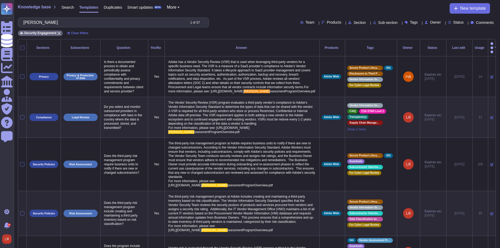
scroll to position [280, 0]
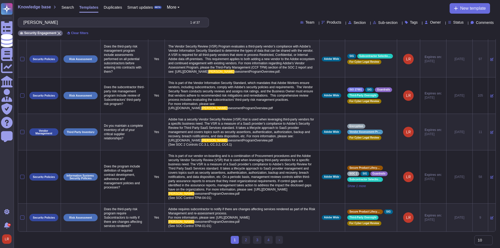
drag, startPoint x: 62, startPoint y: 23, endPoint x: -22, endPoint y: 25, distance: 84.3
click at [0, 25] on html "Questionnaires Knowledge Base Documents Analytics CAIQ / SIG Admin Trust Center…" at bounding box center [250, 10] width 500 height 476
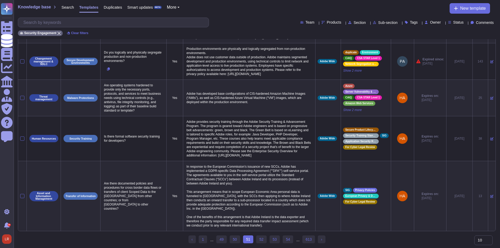
scroll to position [236, 0]
click at [459, 23] on div "Status" at bounding box center [457, 22] width 18 height 4
click at [470, 74] on span "Unapproved changes" at bounding box center [476, 74] width 38 height 5
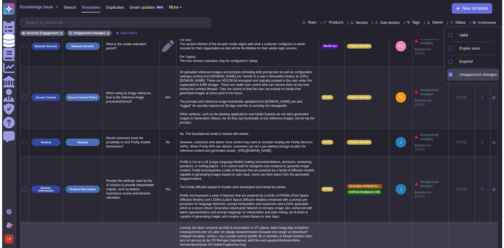
scroll to position [0, 0]
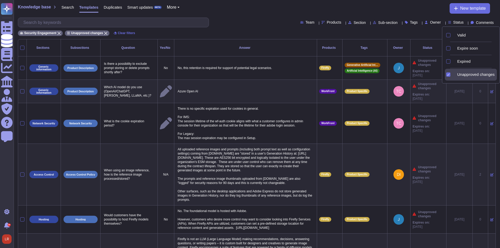
click at [262, 28] on div "Security Engagement Unapproved changes Clear filters" at bounding box center [257, 31] width 478 height 9
click at [486, 48] on icon at bounding box center [486, 48] width 0 height 0
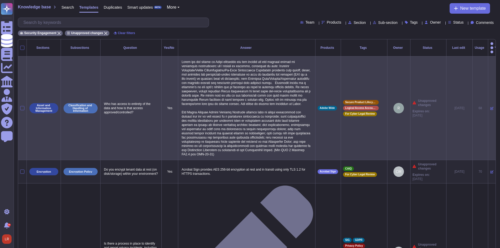
click at [490, 107] on icon at bounding box center [491, 108] width 3 height 3
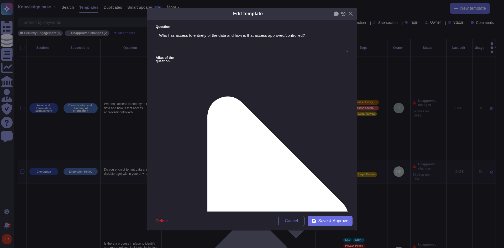
type textarea "Who has access to entirety of the data and how is that access approved/controll…"
type textarea "Lorem ips dol sitame co Adipi elitseddo eiu tem incidid utl etd magnaal enimad …"
click at [344, 15] on icon at bounding box center [343, 14] width 4 height 4
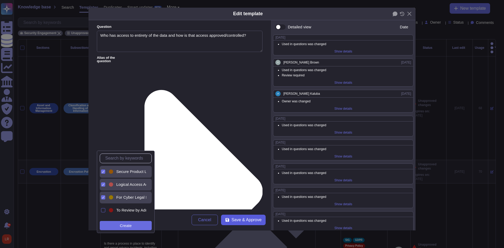
click at [244, 223] on button "Save & Approve" at bounding box center [243, 220] width 45 height 10
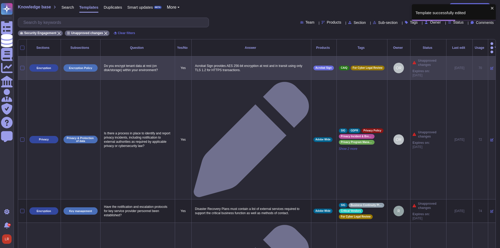
click at [490, 67] on icon at bounding box center [491, 68] width 3 height 3
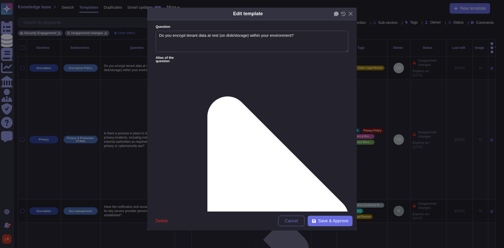
type textarea "Do you encrypt tenant data at rest (on disk/storage) within your environment?"
type textarea "Acrobat Sign provides AES 256-bit encryption at rest and in transit using only …"
click at [344, 13] on icon at bounding box center [343, 14] width 5 height 4
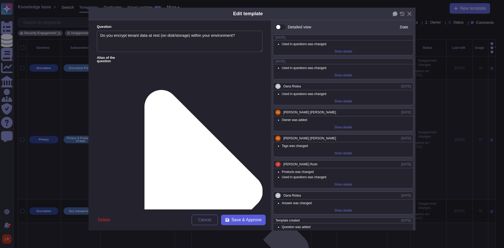
click at [255, 219] on span "Save & Approve" at bounding box center [246, 220] width 30 height 4
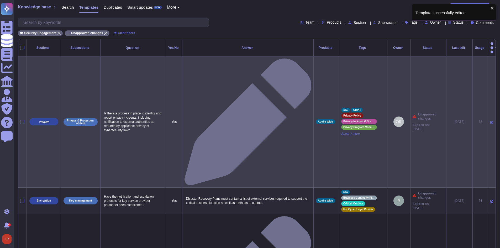
click at [490, 121] on icon at bounding box center [491, 122] width 3 height 3
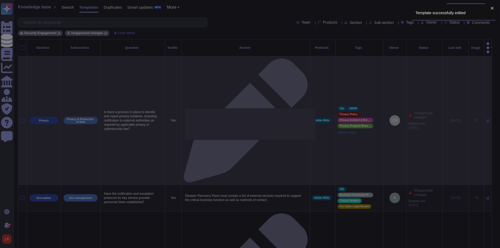
type textarea "Is there a process in place to identify and report privacy incidents, including…"
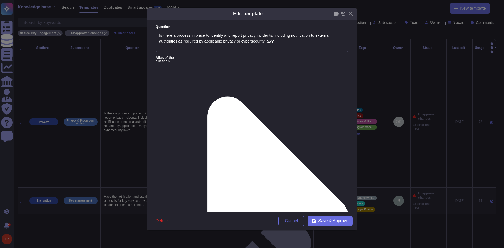
type textarea "Is there a process in place to identify and report privacy incidents, including…"
click at [344, 12] on icon at bounding box center [343, 14] width 4 height 4
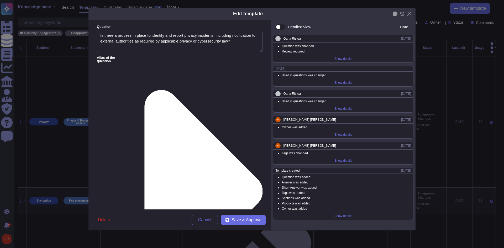
click at [344, 60] on div "Show details" at bounding box center [343, 58] width 22 height 7
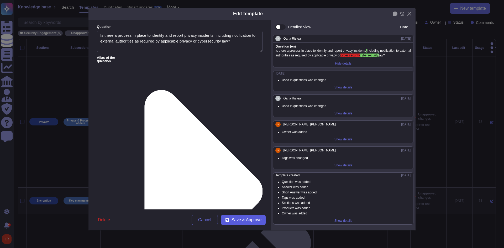
click at [262, 217] on button "Save & Approve" at bounding box center [243, 220] width 45 height 10
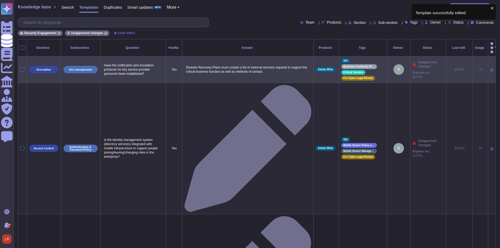
click at [490, 68] on icon at bounding box center [491, 69] width 3 height 3
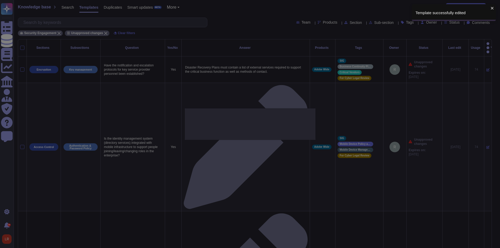
type textarea "Have the notification and escalation protocols for key service provider personn…"
type textarea "Disaster Recovery Plans must contain a list of external services required to su…"
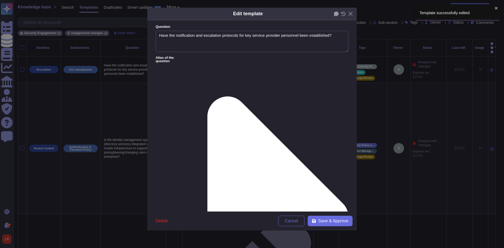
type textarea "Have the notification and escalation protocols for key service provider personn…"
type textarea "Disaster Recovery Plans must contain a list of external services required to su…"
click at [342, 16] on icon at bounding box center [343, 14] width 5 height 4
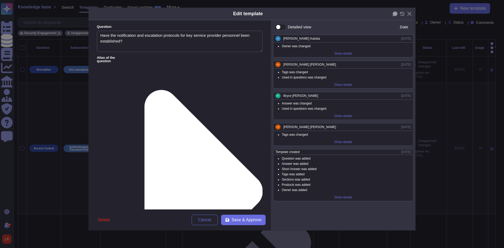
click at [341, 117] on div "Show details" at bounding box center [343, 115] width 22 height 7
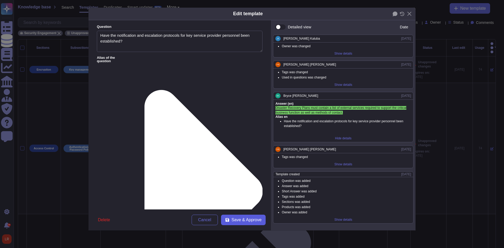
click at [247, 219] on span "Save & Approve" at bounding box center [246, 220] width 30 height 4
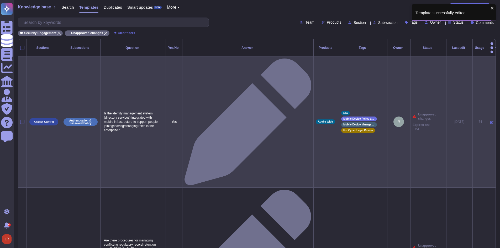
click at [490, 121] on icon at bounding box center [491, 122] width 3 height 3
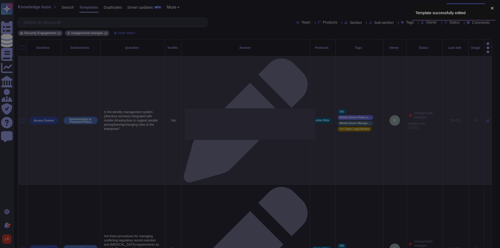
type textarea "Is the identity management system (directory services) integrated with mobile i…"
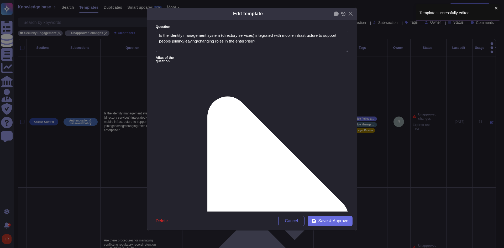
type textarea "Is the identity management system (directory services) integrated with mobile i…"
click at [344, 16] on icon at bounding box center [343, 14] width 5 height 4
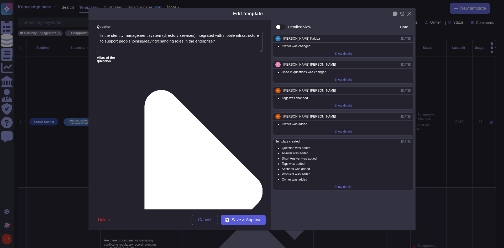
click at [245, 221] on span "Save & Approve" at bounding box center [246, 220] width 30 height 4
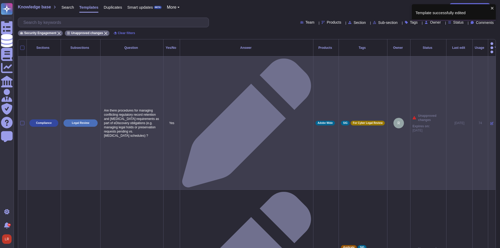
click at [490, 122] on icon at bounding box center [491, 123] width 3 height 3
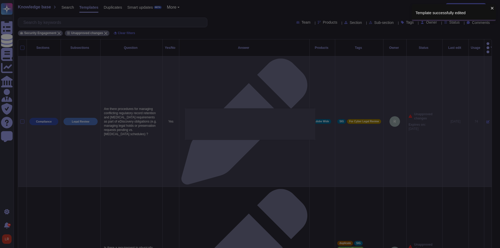
type textarea "Are there procedures for managing conflicting regulatory record retention and […"
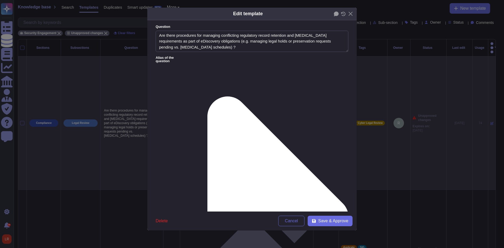
type textarea "Are there procedures for managing conflicting regulatory record retention and […"
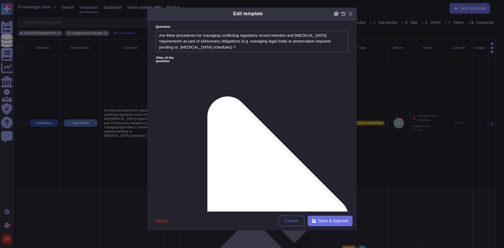
click at [343, 14] on icon at bounding box center [343, 14] width 4 height 4
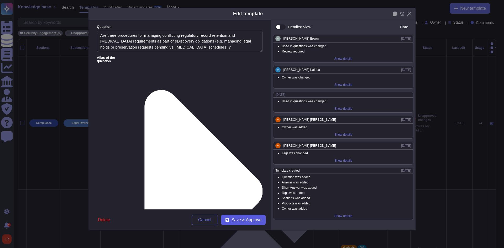
click at [248, 218] on span "Save & Approve" at bounding box center [246, 220] width 30 height 4
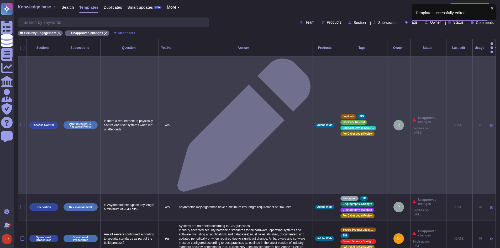
click at [490, 124] on icon at bounding box center [491, 125] width 3 height 3
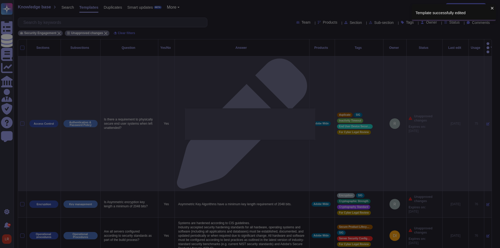
type textarea "Is there a requirement to physically secure end user systems when left unattend…"
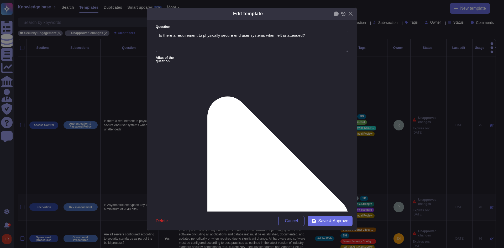
type textarea "Is there a requirement to physically secure end user systems when left unattend…"
click at [342, 14] on icon at bounding box center [343, 14] width 5 height 4
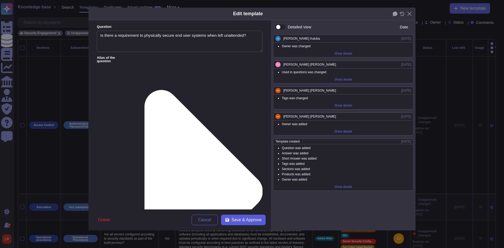
click at [245, 218] on span "Save & Approve" at bounding box center [246, 220] width 30 height 4
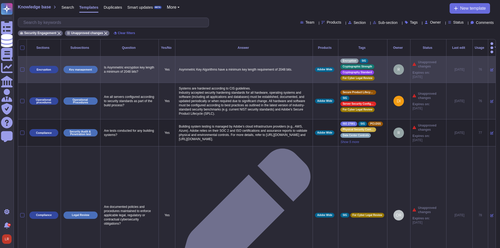
click at [490, 68] on icon at bounding box center [491, 69] width 3 height 3
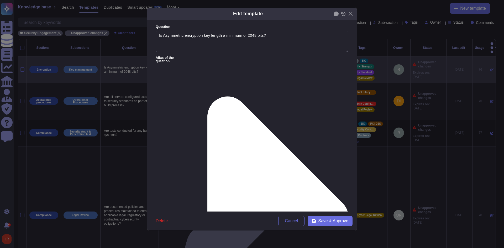
type textarea "Is Asymmetric encryption key length a minimum of 2048 bits?"
type textarea "Asymmetric Key Algorithms have a minimum key length requirement of 2048 bits."
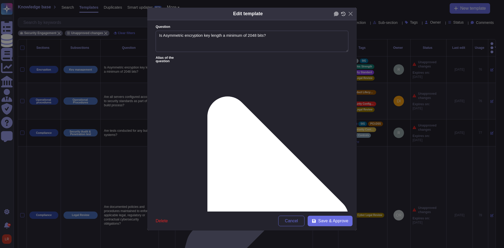
click at [344, 16] on icon at bounding box center [343, 14] width 5 height 4
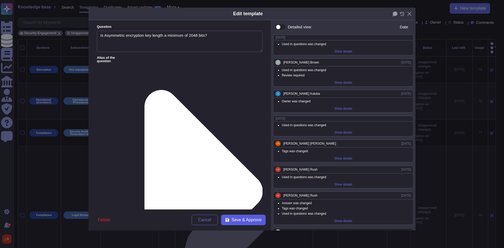
click at [245, 219] on span "Save & Approve" at bounding box center [246, 220] width 30 height 4
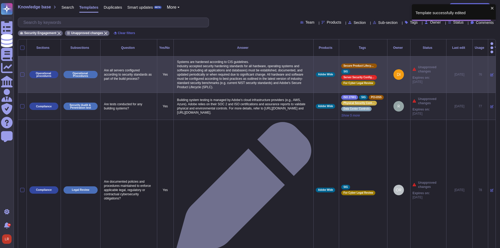
click at [490, 73] on icon at bounding box center [491, 74] width 3 height 3
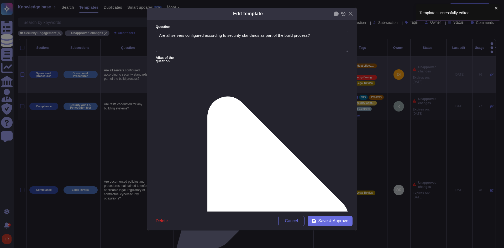
type textarea "Are all servers configured according to security standards as part of the build…"
type textarea "Systems are hardened according to CIS guidelines. Industry accepted security ha…"
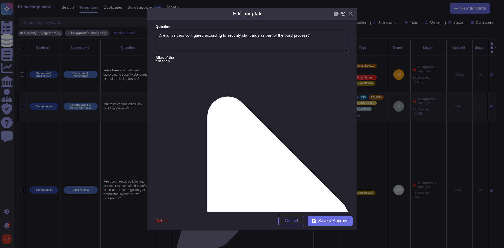
click at [344, 14] on icon at bounding box center [343, 14] width 5 height 4
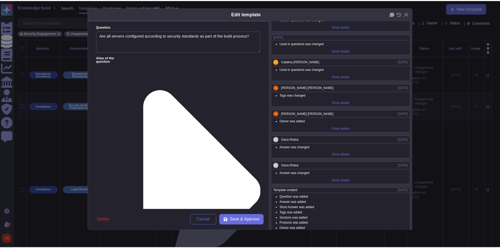
scroll to position [299, 0]
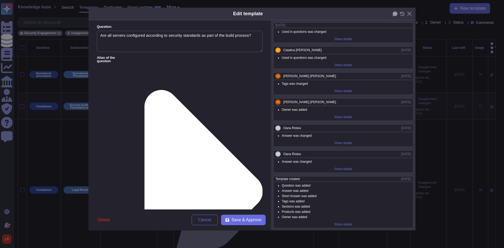
click at [338, 141] on div "Show details" at bounding box center [343, 142] width 22 height 7
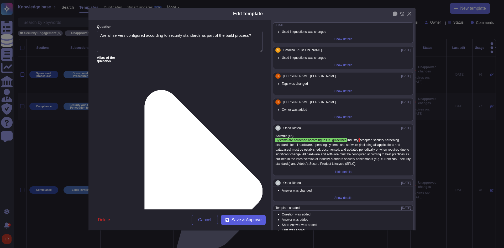
click at [248, 217] on button "Save & Approve" at bounding box center [243, 220] width 45 height 10
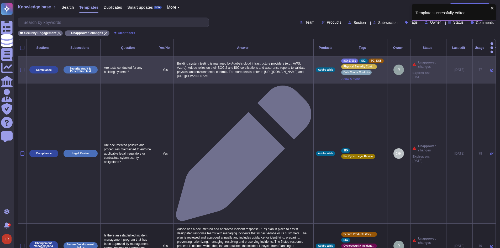
click at [490, 68] on icon at bounding box center [491, 69] width 3 height 3
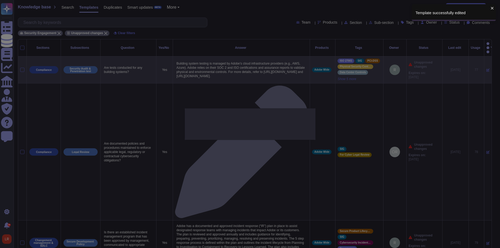
type textarea "Are tests conducted for any building systems?"
type textarea "Building system testing is managed by Adobe’s cloud infrastructure providers (e…"
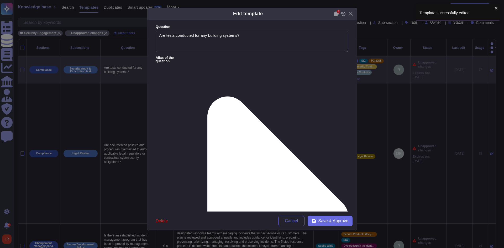
type textarea "Are tests conducted for any building systems?"
type textarea "Building system testing is managed by Adobe’s cloud infrastructure providers (e…"
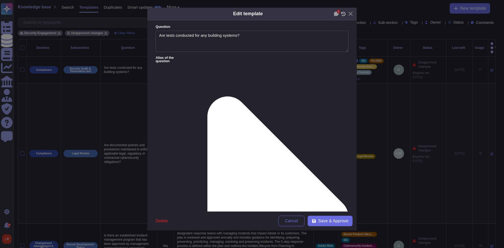
click at [341, 14] on icon at bounding box center [343, 14] width 5 height 4
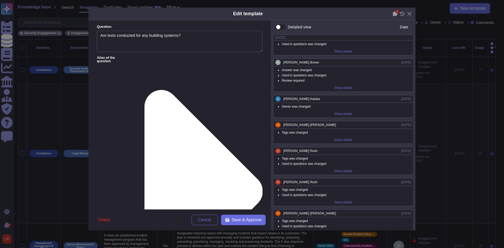
click at [337, 87] on div "Show details" at bounding box center [343, 87] width 22 height 7
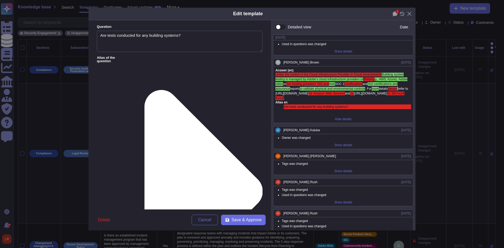
click at [244, 214] on div "Delete Cancel Save & Approve" at bounding box center [179, 219] width 182 height 21
click at [242, 220] on span "Save & Approve" at bounding box center [246, 220] width 30 height 4
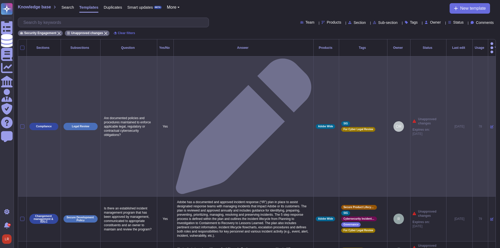
click at [490, 125] on icon at bounding box center [491, 126] width 3 height 3
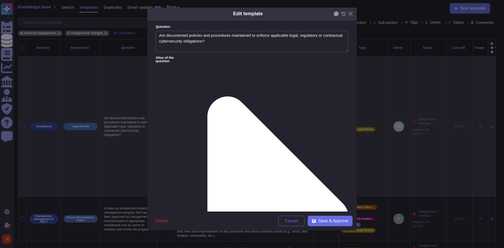
type textarea "Are documented policies and procedures maintained to enforce applicable legal, …"
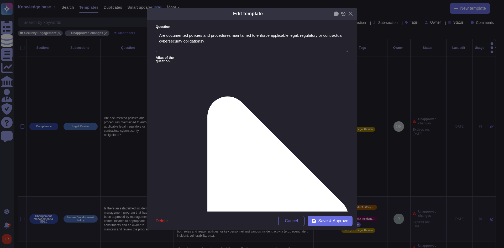
click at [343, 15] on icon at bounding box center [343, 14] width 5 height 4
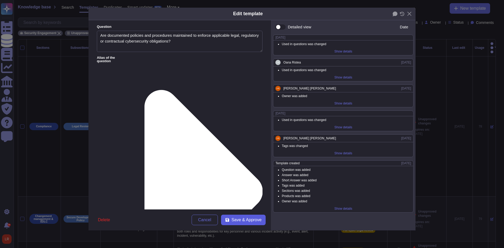
click at [246, 221] on span "Save & Approve" at bounding box center [246, 220] width 30 height 4
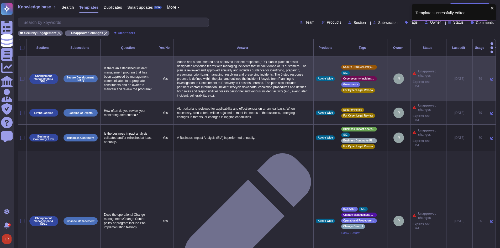
click at [490, 78] on icon at bounding box center [491, 79] width 3 height 3
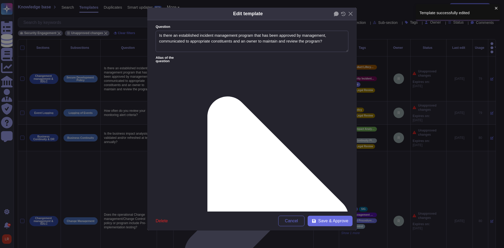
type textarea "Is there an established incident management program that has been approved by m…"
type textarea "Adobe has a documented and approved incident response (“IR”) plan in place to a…"
click at [344, 15] on icon at bounding box center [343, 14] width 5 height 4
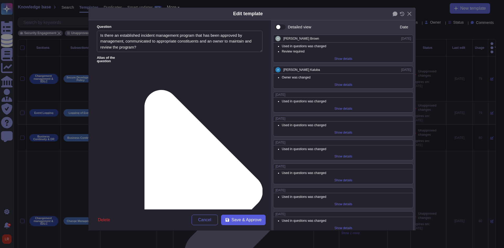
click at [252, 218] on span "Save & Approve" at bounding box center [246, 220] width 30 height 4
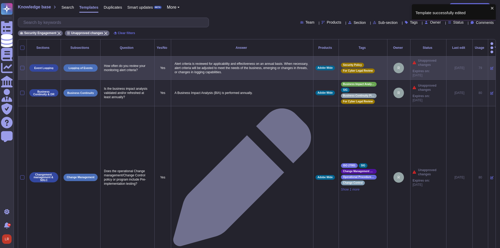
click at [490, 67] on icon at bounding box center [491, 68] width 3 height 3
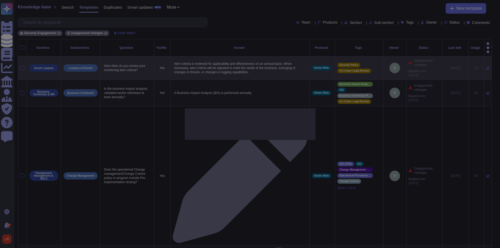
type textarea "How often do you review your monitoring alert criteria?"
type textarea "Alert criteria is reviewed for applicability and effectiveness on an annual bas…"
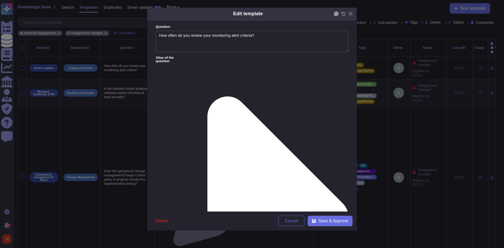
type textarea "How often do you review your monitoring alert criteria?"
type textarea "Alert criteria is reviewed for applicability and effectiveness on an annual bas…"
click at [343, 16] on icon at bounding box center [343, 14] width 5 height 4
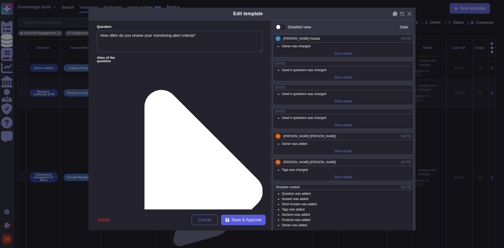
click at [242, 218] on span "Save & Approve" at bounding box center [246, 220] width 30 height 4
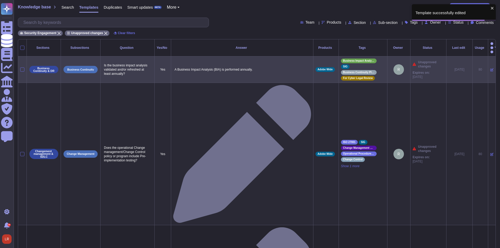
click at [488, 65] on td at bounding box center [492, 69] width 8 height 27
click at [490, 68] on icon at bounding box center [491, 69] width 3 height 3
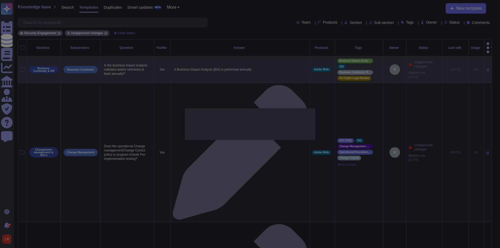
type textarea "Is the business impact analysis validated and/or refreshed at least annually?"
type textarea "A Business Impact Analysis (BIA) is performed annually."
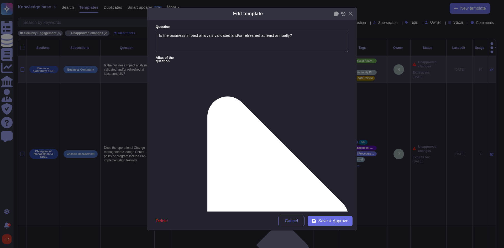
type textarea "Is the business impact analysis validated and/or refreshed at least annually?"
type textarea "A Business Impact Analysis (BIA) is performed annually."
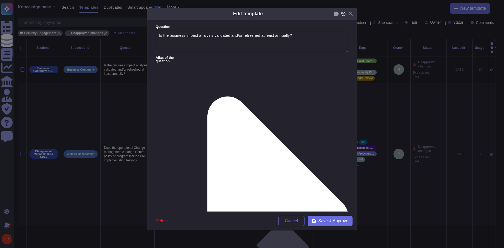
click at [345, 14] on icon at bounding box center [343, 14] width 4 height 4
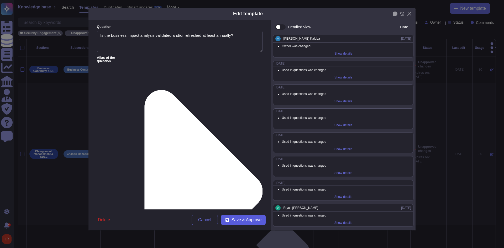
click at [241, 220] on span "Save & Approve" at bounding box center [246, 220] width 30 height 4
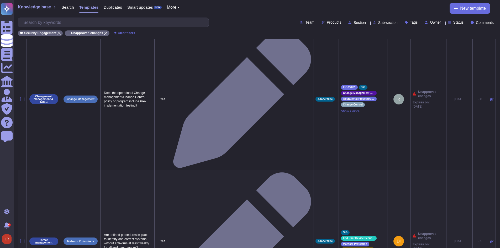
scroll to position [0, 0]
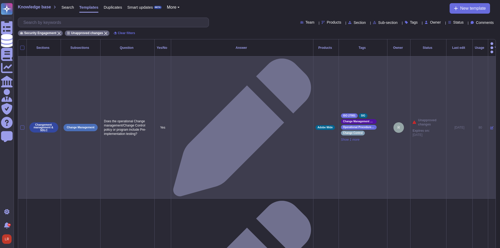
click at [490, 126] on icon at bounding box center [491, 127] width 3 height 3
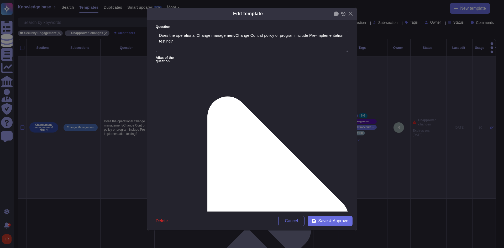
type textarea "Does the operational Change management/Change Control policy or program include…"
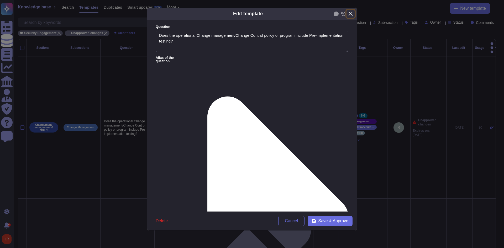
click at [346, 15] on button "Close" at bounding box center [350, 14] width 8 height 8
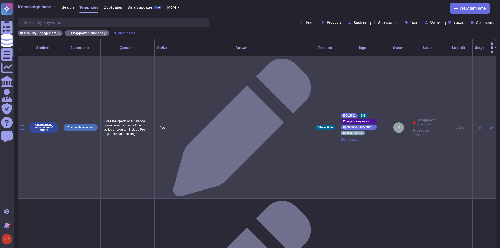
click at [490, 126] on icon at bounding box center [491, 127] width 3 height 3
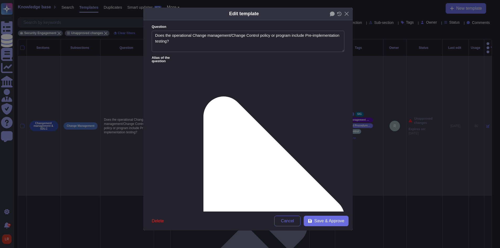
type textarea "Does the operational Change management/Change Control policy or program include…"
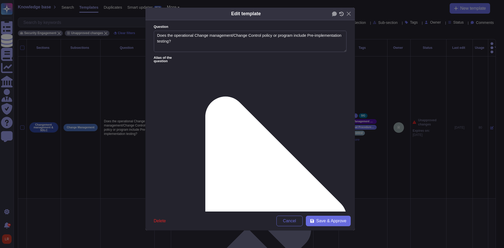
click at [342, 14] on icon at bounding box center [341, 14] width 5 height 4
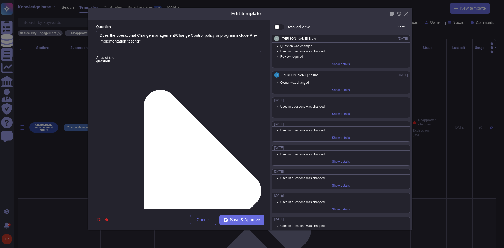
click at [336, 64] on div "Show details" at bounding box center [341, 63] width 22 height 7
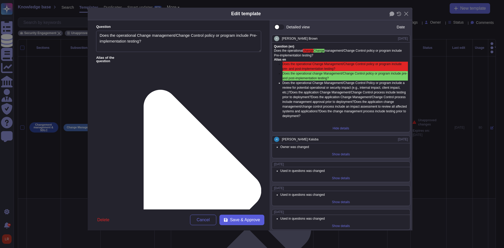
click at [240, 220] on span "Save & Approve" at bounding box center [245, 220] width 30 height 4
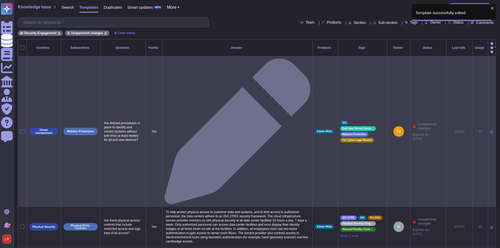
click at [490, 130] on icon at bounding box center [491, 131] width 3 height 3
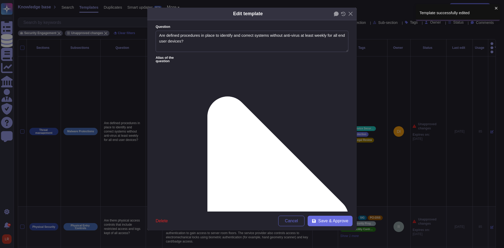
type textarea "Are defined procedures in place to identify and correct systems without anti-vi…"
click at [343, 14] on icon at bounding box center [343, 14] width 5 height 4
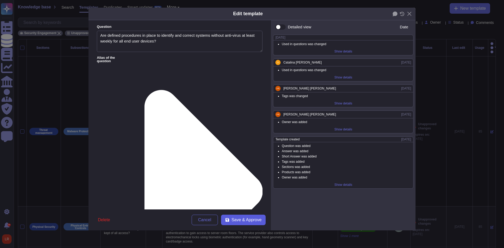
click at [251, 218] on span "Save & Approve" at bounding box center [246, 220] width 30 height 4
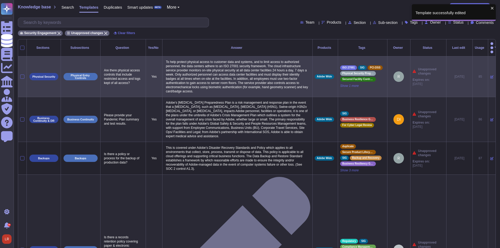
click at [490, 76] on icon at bounding box center [491, 77] width 3 height 3
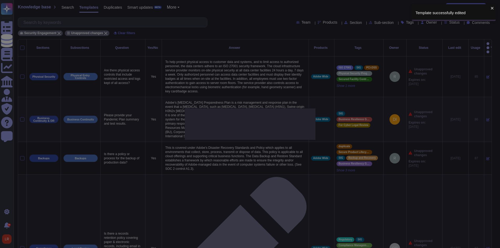
type textarea "Are there physical access controls that include restricted access and logs kept…"
type textarea "To help protect physical access to customer data and systems, and to limit acce…"
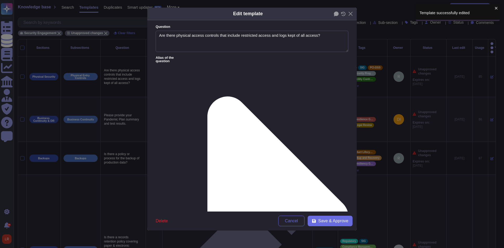
type textarea "Are there physical access controls that include restricted access and logs kept…"
type textarea "To help protect physical access to customer data and systems, and to limit acce…"
click at [342, 16] on icon at bounding box center [343, 14] width 5 height 4
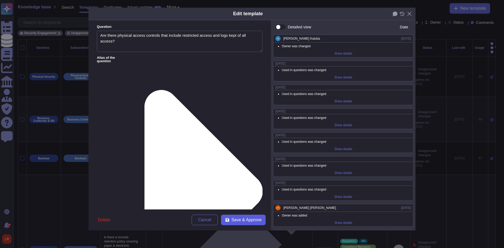
click at [258, 221] on span "Save & Approve" at bounding box center [246, 220] width 30 height 4
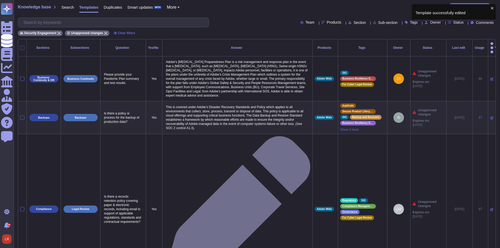
click at [21, 46] on div at bounding box center [22, 48] width 4 height 4
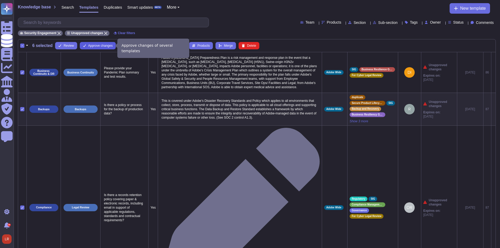
click at [102, 45] on span "Approve changes" at bounding box center [100, 45] width 24 height 3
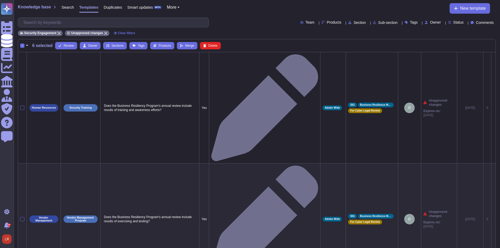
click at [21, 45] on div "-" at bounding box center [22, 46] width 4 height 4
click at [0, 0] on input "-" at bounding box center [0, 0] width 0 height 0
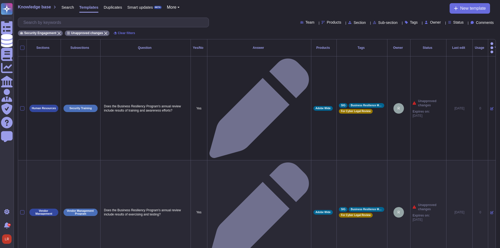
click at [21, 46] on div at bounding box center [22, 48] width 4 height 4
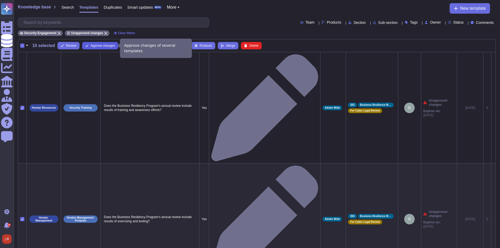
click at [108, 46] on span "Approve changes" at bounding box center [103, 45] width 24 height 3
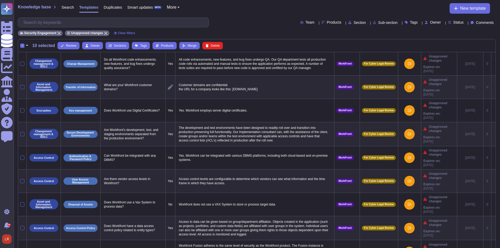
click at [22, 46] on div "-" at bounding box center [22, 46] width 4 height 4
click at [0, 0] on input "-" at bounding box center [0, 0] width 0 height 0
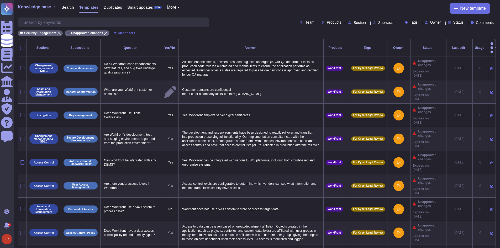
click at [22, 46] on div at bounding box center [22, 48] width 4 height 4
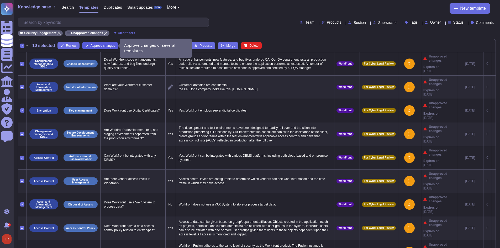
click at [96, 46] on span "Approve changes" at bounding box center [103, 45] width 24 height 3
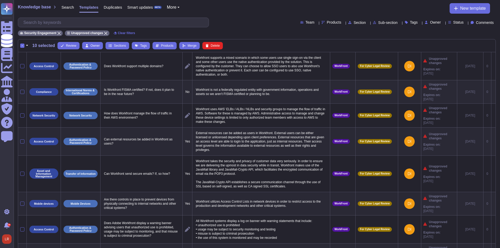
click at [21, 45] on div "-" at bounding box center [22, 46] width 4 height 4
click at [0, 0] on input "-" at bounding box center [0, 0] width 0 height 0
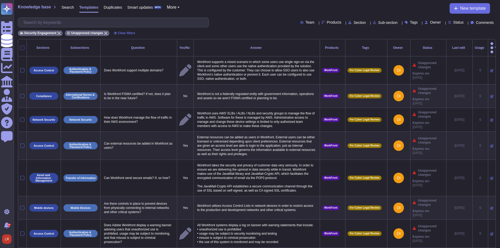
click at [21, 46] on div at bounding box center [22, 48] width 4 height 4
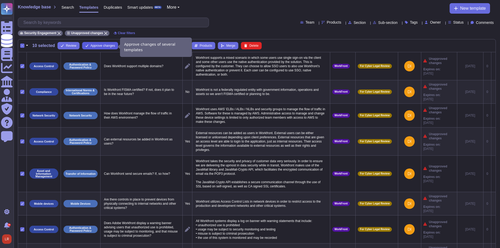
click at [108, 47] on span "Approve changes" at bounding box center [103, 45] width 24 height 3
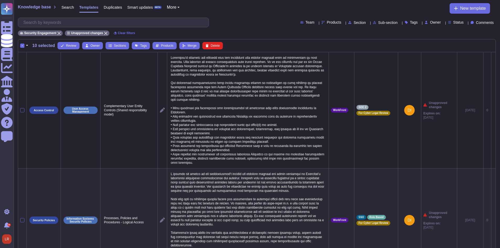
click at [22, 45] on div "-" at bounding box center [22, 46] width 4 height 4
click at [0, 0] on input "-" at bounding box center [0, 0] width 0 height 0
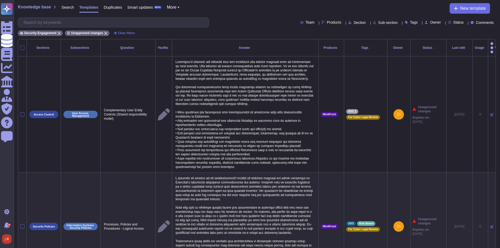
click at [22, 46] on div at bounding box center [22, 48] width 4 height 4
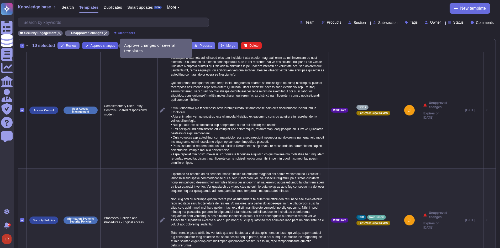
click at [100, 48] on button "Approve changes" at bounding box center [100, 45] width 36 height 7
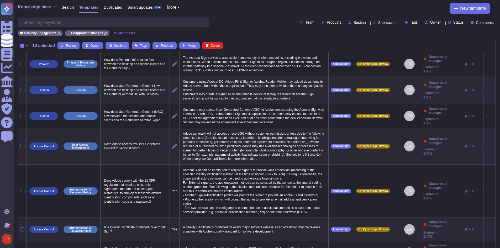
click at [22, 44] on div "-" at bounding box center [22, 46] width 4 height 4
click at [0, 0] on input "-" at bounding box center [0, 0] width 0 height 0
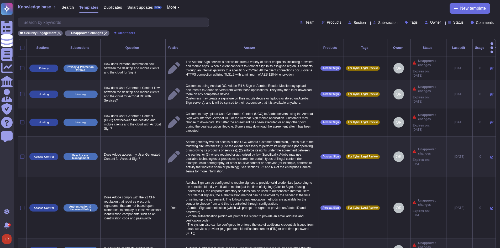
click at [22, 46] on div at bounding box center [22, 48] width 4 height 4
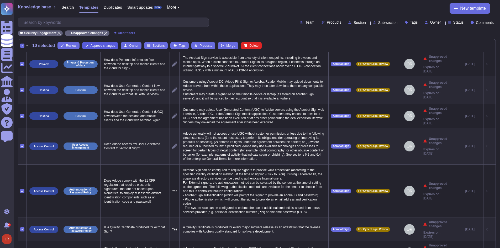
click at [109, 47] on span "Approve changes" at bounding box center [103, 45] width 24 height 3
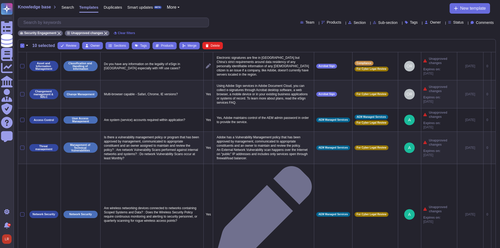
click at [21, 45] on div "-" at bounding box center [22, 46] width 4 height 4
click at [0, 0] on input "-" at bounding box center [0, 0] width 0 height 0
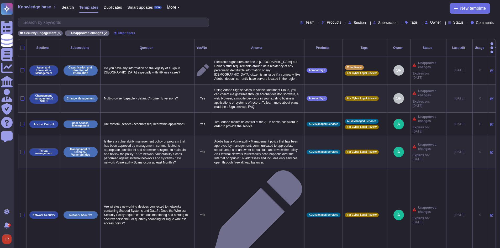
click at [21, 46] on div at bounding box center [22, 48] width 4 height 4
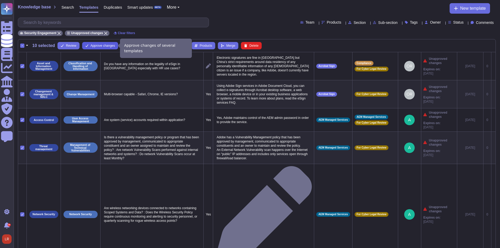
click at [101, 46] on span "Approve changes" at bounding box center [103, 45] width 24 height 3
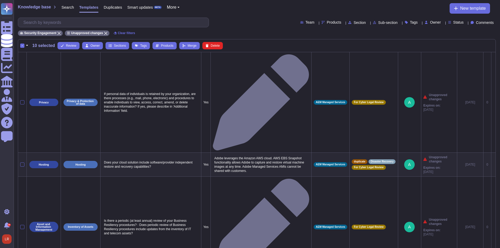
click at [22, 45] on div "-" at bounding box center [22, 46] width 4 height 4
click at [0, 0] on input "-" at bounding box center [0, 0] width 0 height 0
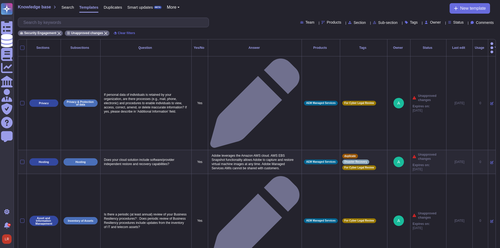
click at [22, 46] on div at bounding box center [22, 48] width 4 height 4
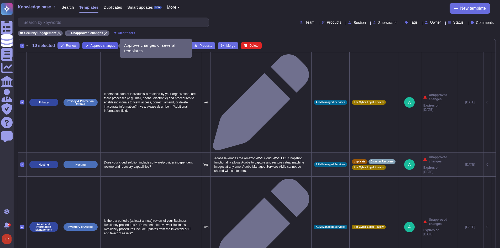
click at [97, 44] on span "Approve changes" at bounding box center [103, 45] width 24 height 3
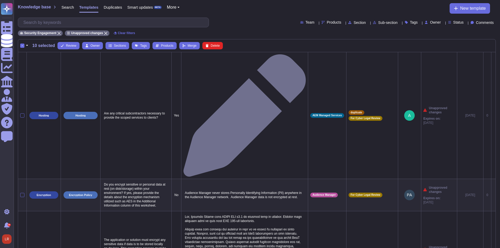
click at [21, 45] on div "-" at bounding box center [22, 46] width 4 height 4
click at [0, 0] on input "-" at bounding box center [0, 0] width 0 height 0
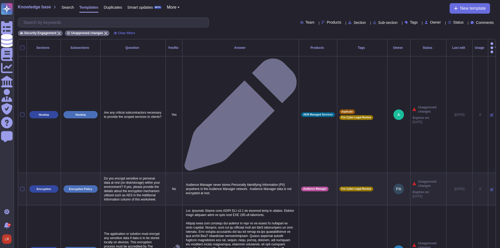
click at [21, 46] on div at bounding box center [22, 48] width 4 height 4
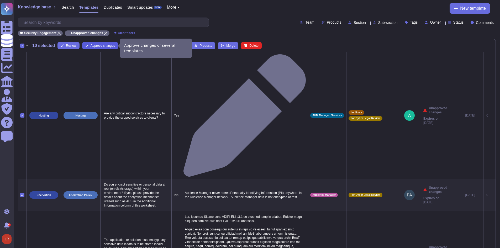
click at [94, 45] on span "Approve changes" at bounding box center [103, 45] width 24 height 3
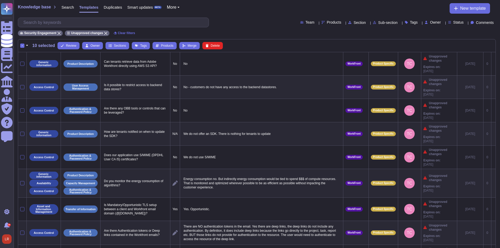
click at [23, 45] on div "-" at bounding box center [22, 46] width 4 height 4
click at [0, 0] on input "-" at bounding box center [0, 0] width 0 height 0
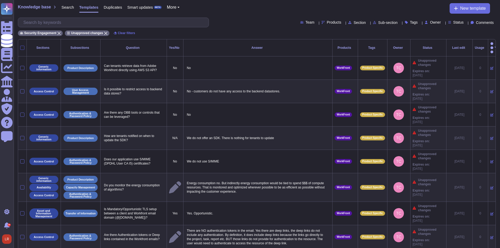
click at [23, 46] on div at bounding box center [22, 48] width 4 height 4
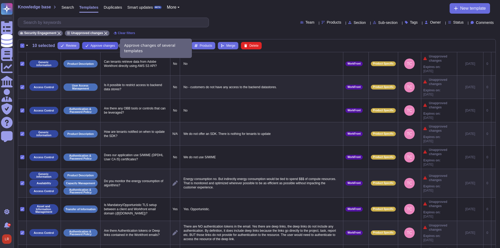
click at [99, 45] on span "Approve changes" at bounding box center [103, 45] width 24 height 3
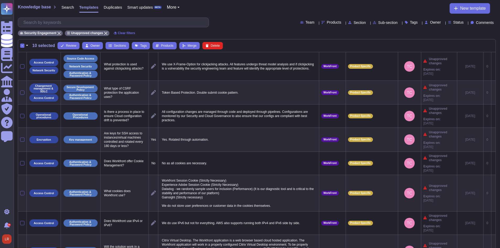
click at [21, 47] on div "-" at bounding box center [22, 46] width 4 height 4
click at [0, 0] on input "-" at bounding box center [0, 0] width 0 height 0
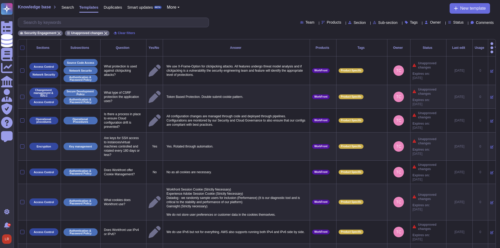
click at [22, 46] on div at bounding box center [22, 48] width 4 height 4
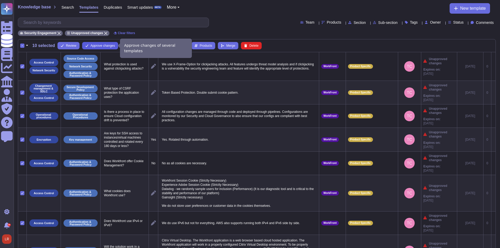
click at [101, 46] on span "Approve changes" at bounding box center [103, 45] width 24 height 3
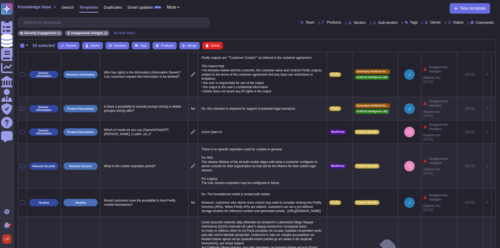
click at [23, 44] on div "-" at bounding box center [22, 46] width 4 height 4
click at [0, 0] on input "-" at bounding box center [0, 0] width 0 height 0
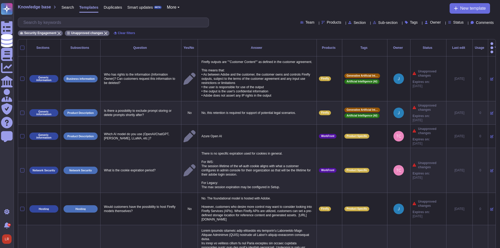
click at [23, 46] on div at bounding box center [22, 48] width 4 height 4
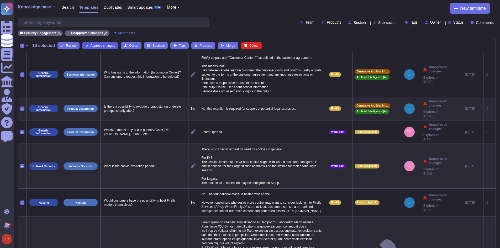
click at [97, 44] on span "Approve changes" at bounding box center [103, 45] width 24 height 3
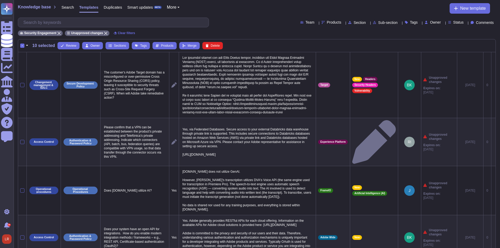
click at [21, 44] on div "-" at bounding box center [22, 46] width 4 height 4
click at [0, 0] on input "-" at bounding box center [0, 0] width 0 height 0
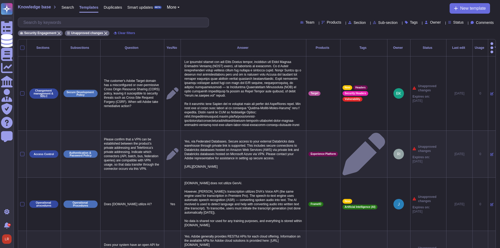
click at [21, 46] on div at bounding box center [22, 48] width 4 height 4
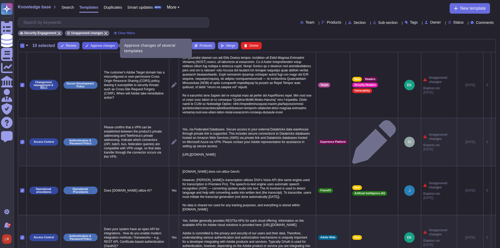
click at [93, 45] on span "Approve changes" at bounding box center [103, 45] width 24 height 3
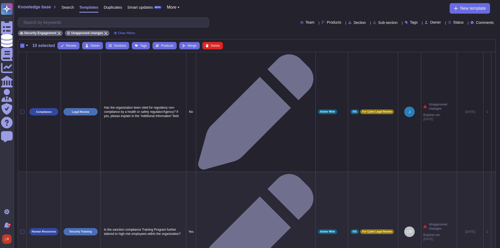
click at [22, 46] on div "-" at bounding box center [22, 46] width 4 height 4
click at [0, 0] on input "-" at bounding box center [0, 0] width 0 height 0
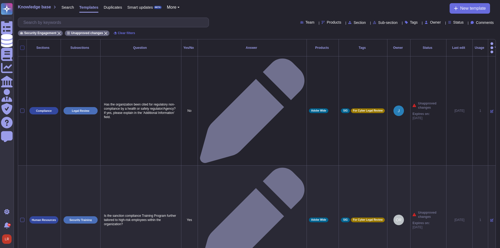
click at [22, 46] on div at bounding box center [22, 48] width 4 height 4
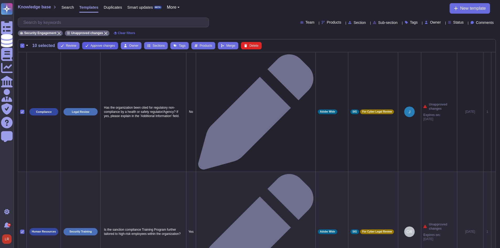
click at [102, 45] on span "Approve changes" at bounding box center [103, 45] width 24 height 3
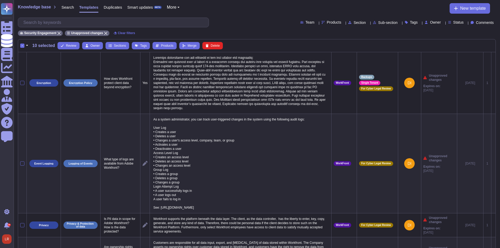
click at [22, 45] on div "-" at bounding box center [22, 46] width 4 height 4
click at [0, 0] on input "-" at bounding box center [0, 0] width 0 height 0
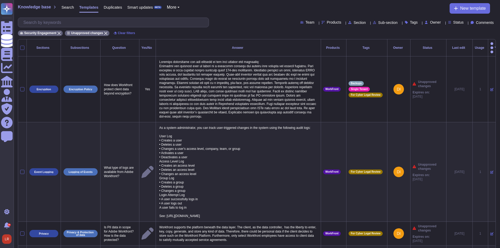
click at [22, 46] on div at bounding box center [22, 48] width 4 height 4
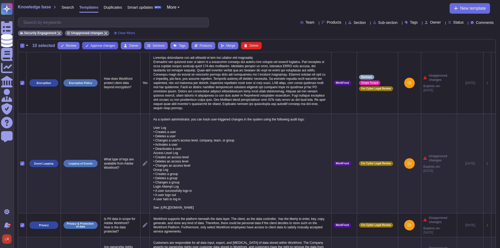
click at [111, 46] on span "Approve changes" at bounding box center [103, 45] width 24 height 3
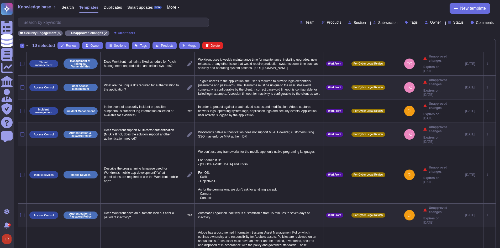
click at [23, 45] on div "-" at bounding box center [22, 46] width 4 height 4
click at [0, 0] on input "-" at bounding box center [0, 0] width 0 height 0
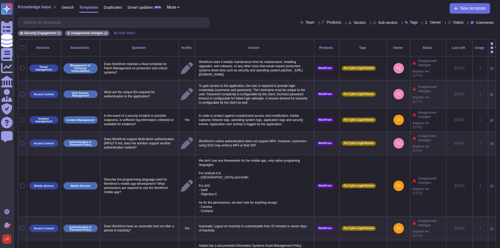
click at [23, 46] on div at bounding box center [22, 48] width 4 height 4
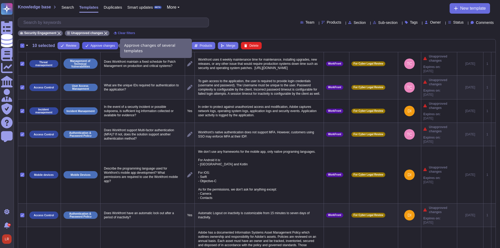
click at [105, 45] on span "Approve changes" at bounding box center [103, 45] width 24 height 3
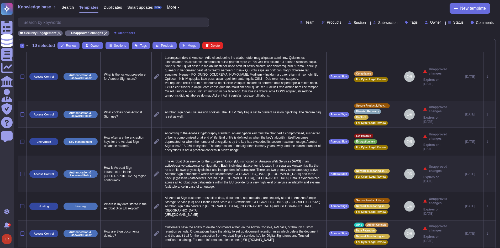
click at [22, 45] on div "-" at bounding box center [22, 46] width 4 height 4
click at [0, 0] on input "-" at bounding box center [0, 0] width 0 height 0
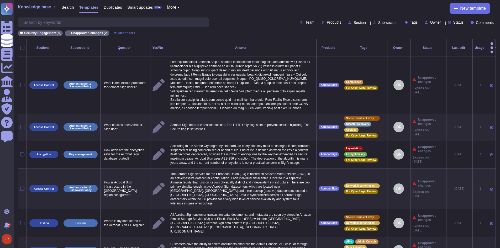
click at [22, 46] on div at bounding box center [22, 48] width 4 height 4
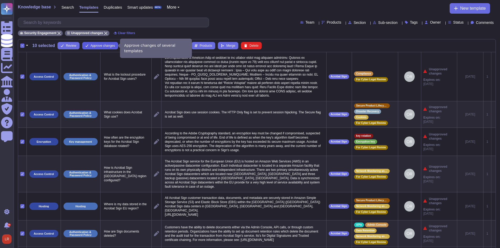
click at [97, 46] on span "Approve changes" at bounding box center [103, 45] width 24 height 3
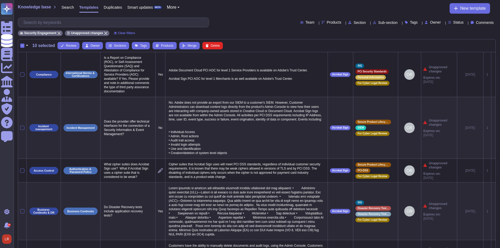
click at [23, 46] on div "-" at bounding box center [22, 46] width 4 height 4
click at [0, 0] on input "-" at bounding box center [0, 0] width 0 height 0
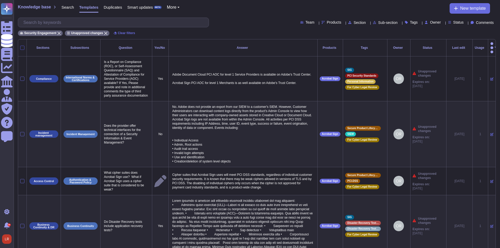
click at [21, 46] on div at bounding box center [22, 48] width 4 height 4
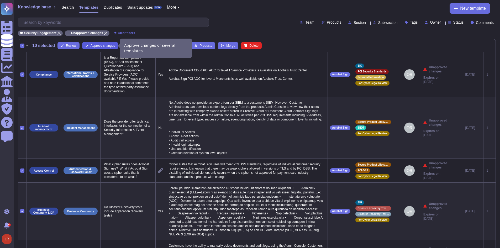
click at [98, 47] on span "Approve changes" at bounding box center [103, 45] width 24 height 3
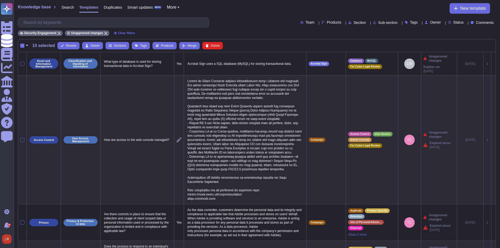
click at [21, 46] on div "-" at bounding box center [22, 46] width 4 height 4
click at [0, 0] on input "-" at bounding box center [0, 0] width 0 height 0
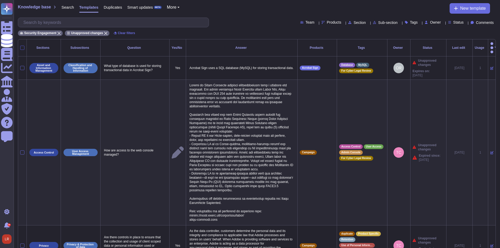
click at [22, 46] on div at bounding box center [22, 48] width 4 height 4
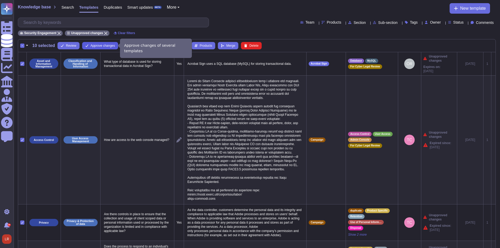
click at [103, 45] on span "Approve changes" at bounding box center [103, 45] width 24 height 3
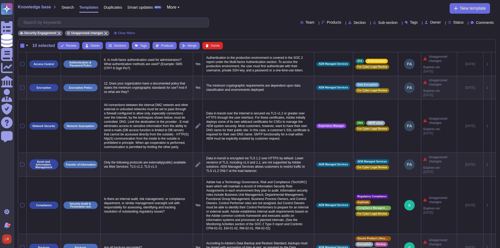
click at [21, 44] on div "-" at bounding box center [22, 46] width 4 height 4
click at [0, 0] on input "-" at bounding box center [0, 0] width 0 height 0
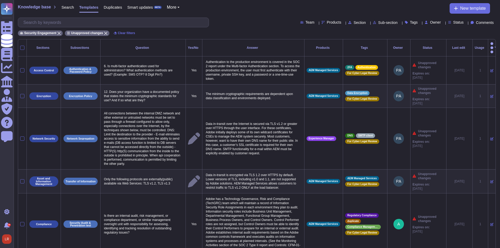
click at [21, 46] on div at bounding box center [22, 48] width 4 height 4
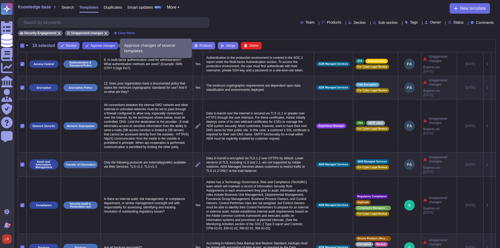
click at [104, 46] on span "Approve changes" at bounding box center [103, 45] width 24 height 3
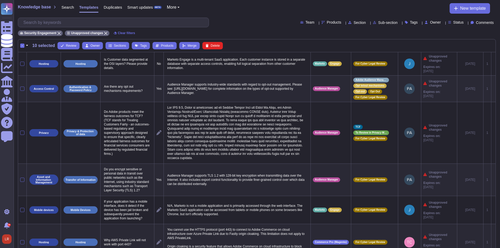
click at [22, 46] on div "-" at bounding box center [22, 46] width 4 height 4
click at [0, 0] on input "-" at bounding box center [0, 0] width 0 height 0
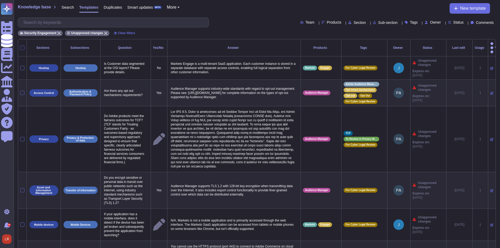
click at [22, 46] on div at bounding box center [22, 48] width 4 height 4
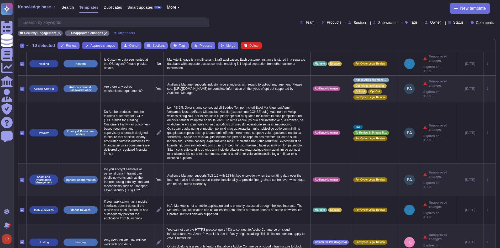
click at [100, 46] on span "Approve changes" at bounding box center [103, 45] width 24 height 3
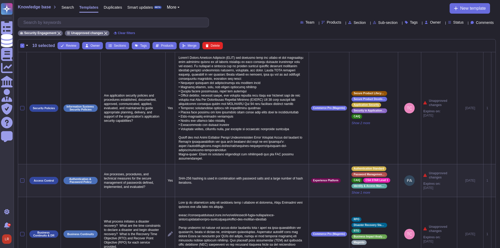
click at [22, 45] on div "-" at bounding box center [22, 46] width 4 height 4
click at [0, 0] on input "-" at bounding box center [0, 0] width 0 height 0
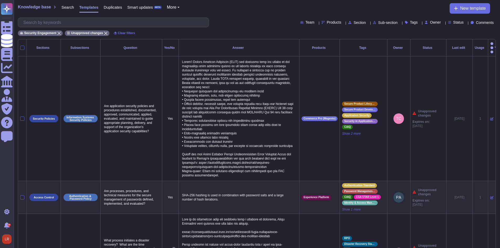
click at [22, 46] on div at bounding box center [22, 48] width 4 height 4
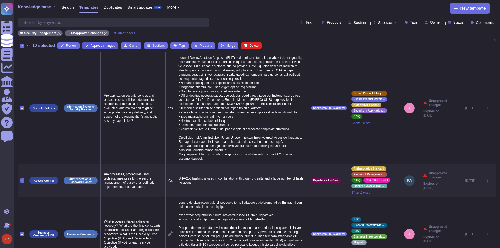
click at [105, 46] on span "Approve changes" at bounding box center [103, 45] width 24 height 3
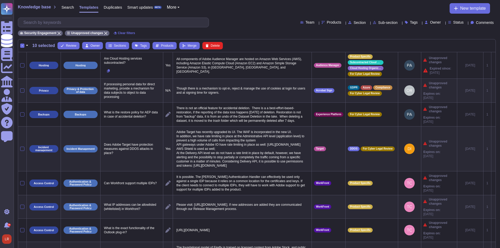
click at [22, 45] on div "-" at bounding box center [22, 46] width 4 height 4
click at [0, 0] on input "-" at bounding box center [0, 0] width 0 height 0
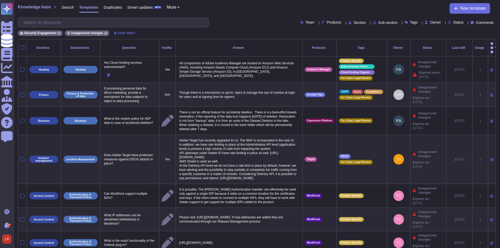
click at [22, 46] on div at bounding box center [22, 48] width 4 height 4
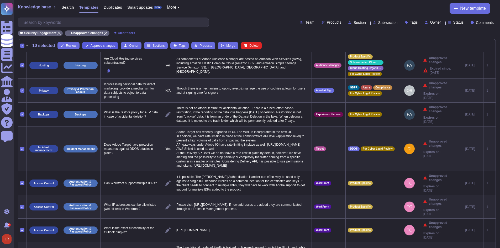
click at [102, 46] on span "Approve changes" at bounding box center [103, 45] width 24 height 3
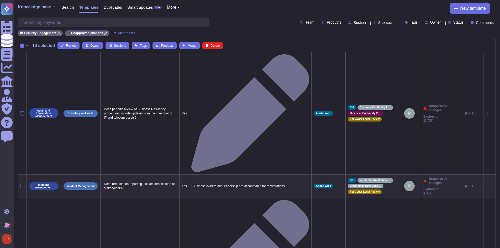
click at [21, 46] on div "-" at bounding box center [22, 46] width 4 height 4
click at [0, 0] on input "-" at bounding box center [0, 0] width 0 height 0
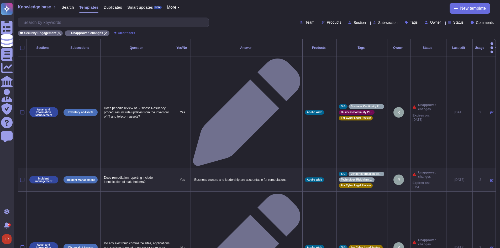
click at [21, 46] on div at bounding box center [22, 48] width 4 height 4
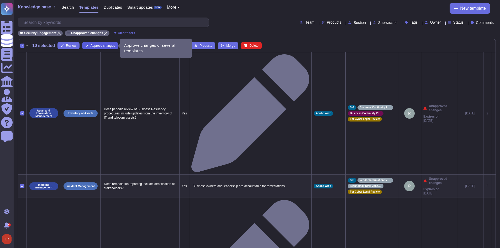
click at [97, 48] on button "Approve changes" at bounding box center [100, 45] width 36 height 7
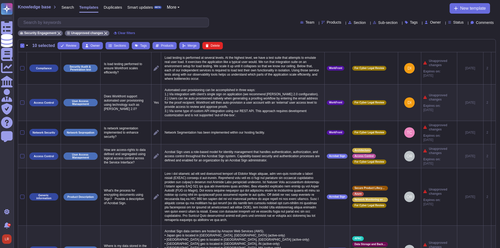
click at [23, 45] on div "-" at bounding box center [22, 46] width 4 height 4
click at [0, 0] on input "-" at bounding box center [0, 0] width 0 height 0
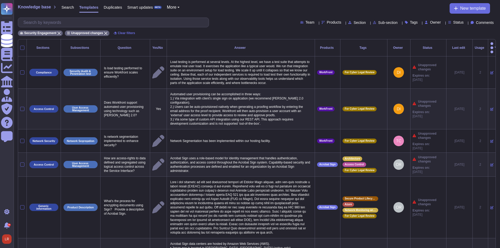
click at [23, 46] on div at bounding box center [22, 48] width 4 height 4
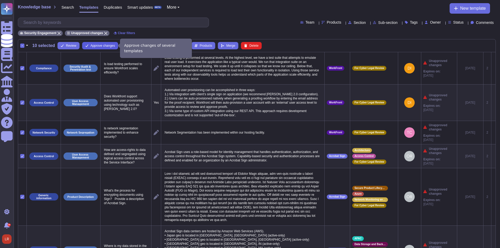
click at [100, 46] on span "Approve changes" at bounding box center [103, 45] width 24 height 3
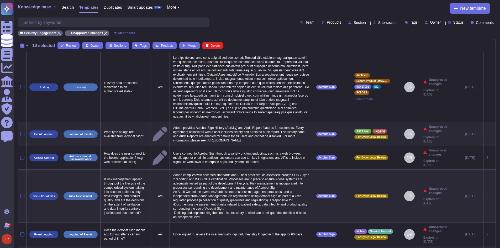
click at [22, 45] on div "-" at bounding box center [22, 46] width 4 height 4
click at [0, 0] on input "-" at bounding box center [0, 0] width 0 height 0
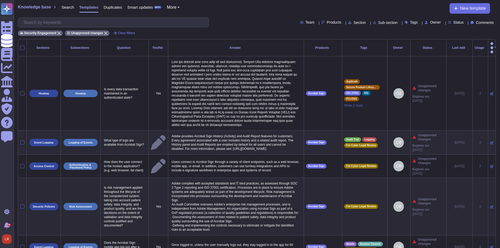
click at [22, 46] on div at bounding box center [22, 48] width 4 height 4
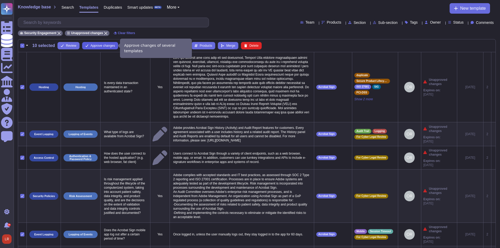
click at [113, 45] on span "Approve changes" at bounding box center [103, 45] width 24 height 3
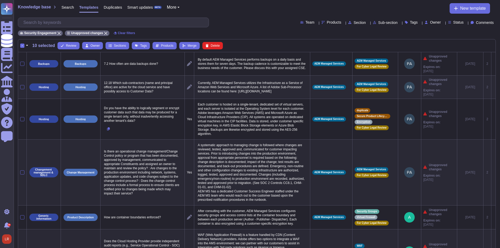
click at [22, 45] on div "-" at bounding box center [22, 46] width 4 height 4
click at [0, 0] on input "-" at bounding box center [0, 0] width 0 height 0
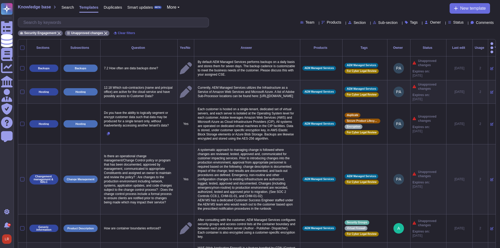
click at [22, 46] on div at bounding box center [22, 48] width 4 height 4
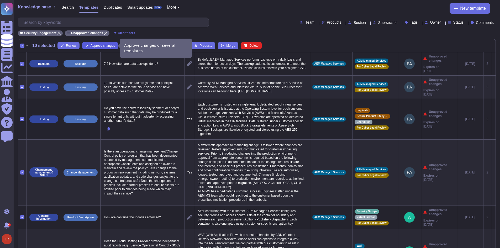
click at [99, 46] on span "Approve changes" at bounding box center [103, 45] width 24 height 3
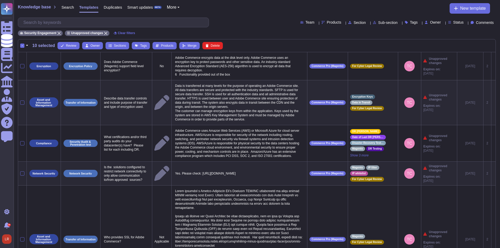
click at [22, 45] on div "-" at bounding box center [22, 46] width 4 height 4
click at [0, 0] on input "-" at bounding box center [0, 0] width 0 height 0
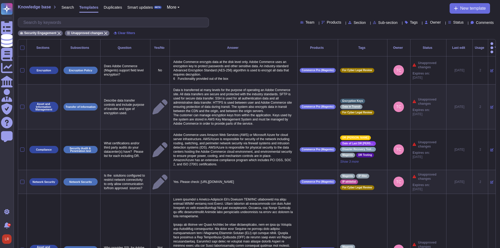
click at [22, 46] on div at bounding box center [22, 48] width 4 height 4
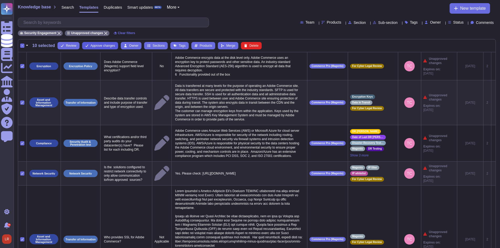
click at [95, 45] on span "Approve changes" at bounding box center [103, 45] width 24 height 3
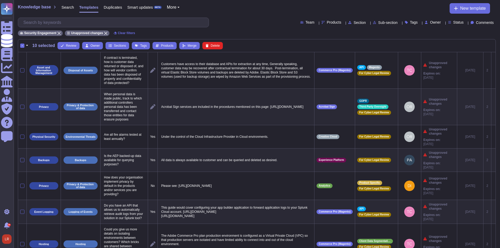
click at [22, 44] on div "-" at bounding box center [22, 46] width 4 height 4
click at [0, 0] on input "-" at bounding box center [0, 0] width 0 height 0
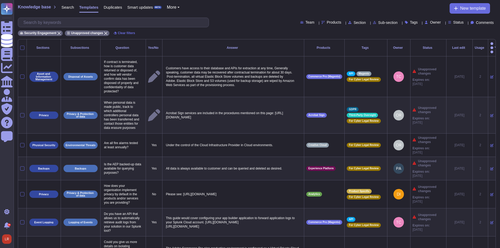
click at [22, 46] on div at bounding box center [22, 48] width 4 height 4
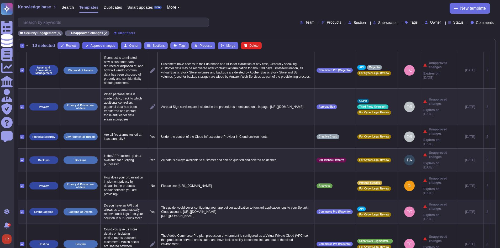
click at [97, 45] on span "Approve changes" at bounding box center [103, 45] width 24 height 3
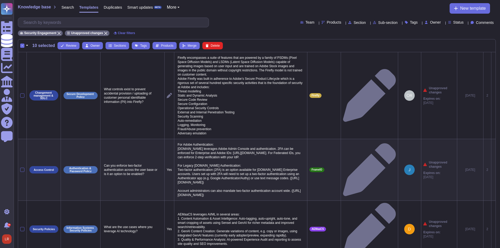
click at [21, 46] on div "-" at bounding box center [22, 46] width 4 height 4
click at [0, 0] on input "-" at bounding box center [0, 0] width 0 height 0
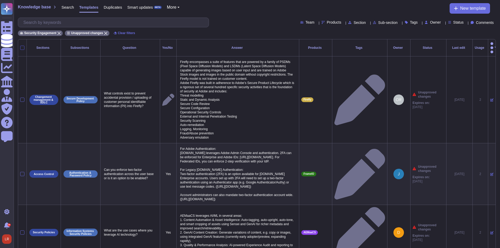
click at [22, 46] on div at bounding box center [22, 48] width 4 height 4
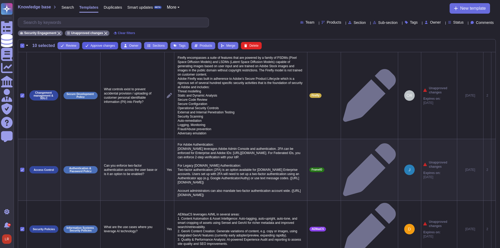
click at [102, 45] on span "Approve changes" at bounding box center [103, 45] width 24 height 3
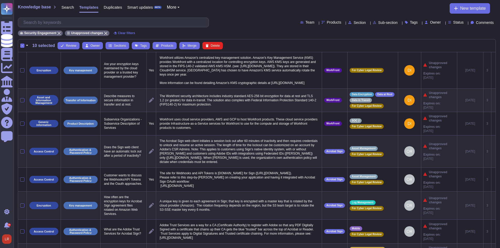
click at [24, 45] on div "-" at bounding box center [22, 46] width 4 height 4
click at [0, 0] on input "-" at bounding box center [0, 0] width 0 height 0
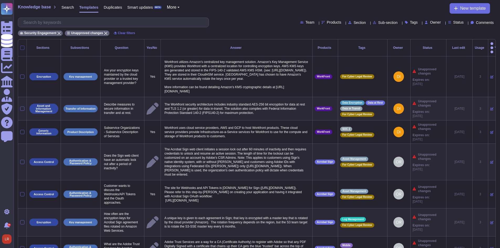
click at [23, 46] on div at bounding box center [22, 48] width 4 height 4
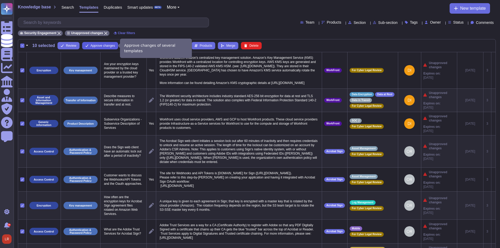
click at [96, 45] on span "Approve changes" at bounding box center [103, 45] width 24 height 3
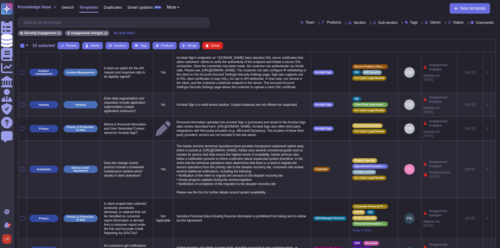
click at [20, 46] on div "-" at bounding box center [22, 46] width 4 height 4
click at [0, 0] on input "-" at bounding box center [0, 0] width 0 height 0
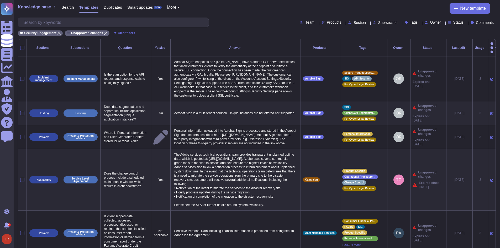
click at [21, 46] on div at bounding box center [22, 48] width 4 height 4
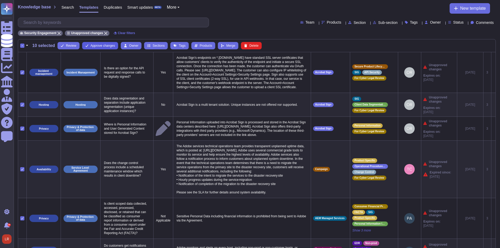
click at [92, 46] on span "Approve changes" at bounding box center [103, 45] width 24 height 3
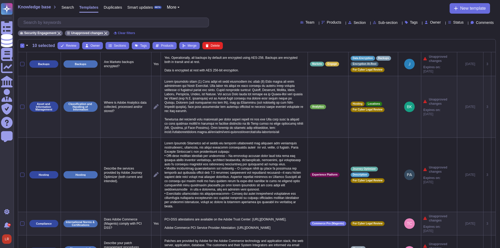
click at [22, 45] on div "-" at bounding box center [22, 46] width 4 height 4
click at [0, 0] on input "-" at bounding box center [0, 0] width 0 height 0
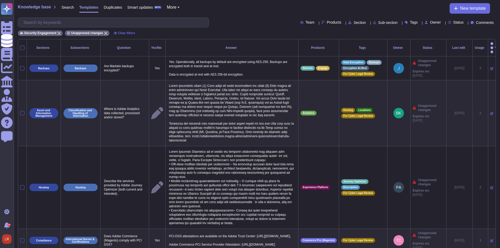
click at [22, 46] on div at bounding box center [22, 48] width 4 height 4
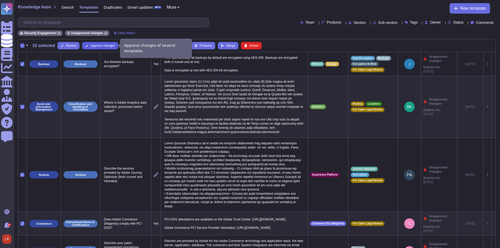
click at [91, 47] on span "Approve changes" at bounding box center [103, 45] width 24 height 3
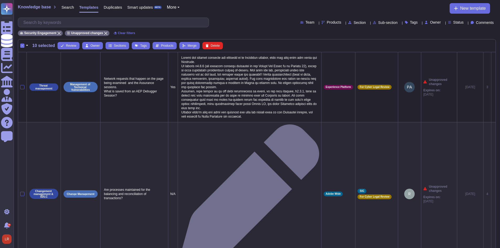
click at [22, 45] on div "-" at bounding box center [22, 46] width 4 height 4
click at [0, 0] on input "-" at bounding box center [0, 0] width 0 height 0
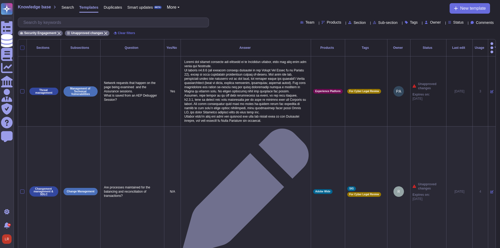
click at [22, 46] on div at bounding box center [22, 48] width 4 height 4
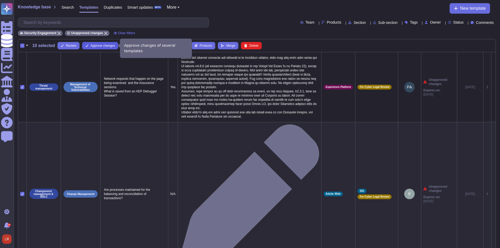
click at [104, 44] on span "Approve changes" at bounding box center [103, 45] width 24 height 3
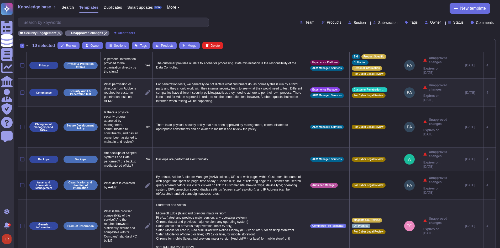
click at [22, 45] on div "-" at bounding box center [22, 46] width 4 height 4
click at [0, 0] on input "-" at bounding box center [0, 0] width 0 height 0
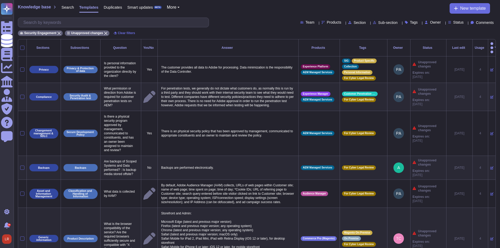
click at [22, 46] on div at bounding box center [22, 48] width 4 height 4
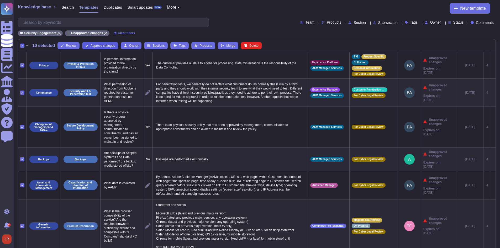
click at [93, 45] on span "Approve changes" at bounding box center [103, 45] width 24 height 3
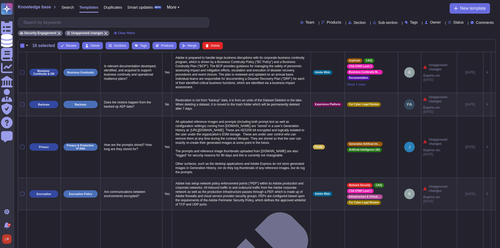
click at [22, 46] on div "-" at bounding box center [22, 46] width 4 height 4
click at [0, 0] on input "-" at bounding box center [0, 0] width 0 height 0
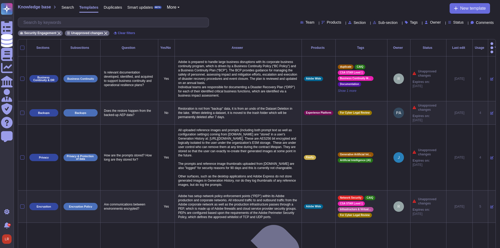
click at [22, 46] on div at bounding box center [22, 48] width 4 height 4
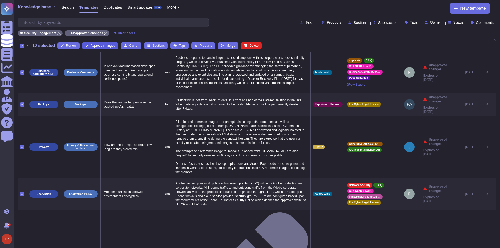
click at [93, 47] on span "Approve changes" at bounding box center [103, 45] width 24 height 3
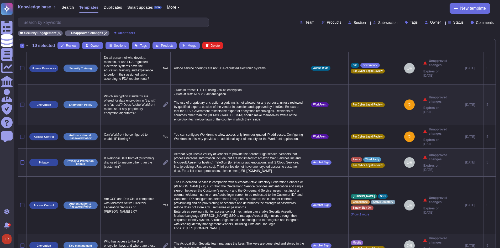
click at [22, 44] on div "-" at bounding box center [22, 46] width 4 height 4
click at [0, 0] on input "-" at bounding box center [0, 0] width 0 height 0
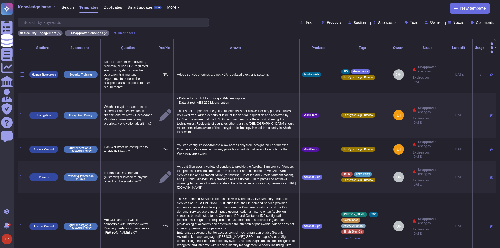
click at [22, 46] on div at bounding box center [22, 48] width 4 height 4
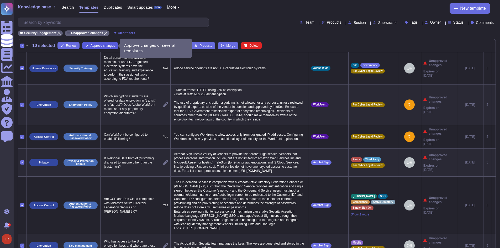
click at [100, 44] on span "Approve changes" at bounding box center [103, 45] width 24 height 3
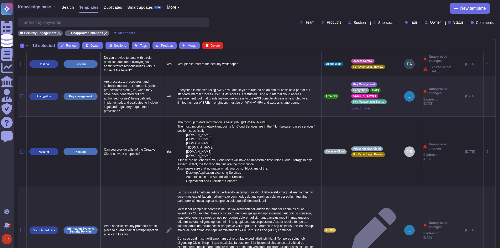
click at [23, 45] on div "-" at bounding box center [22, 46] width 4 height 4
click at [0, 0] on input "-" at bounding box center [0, 0] width 0 height 0
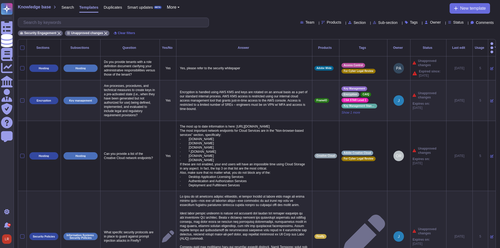
click at [23, 46] on div at bounding box center [22, 48] width 4 height 4
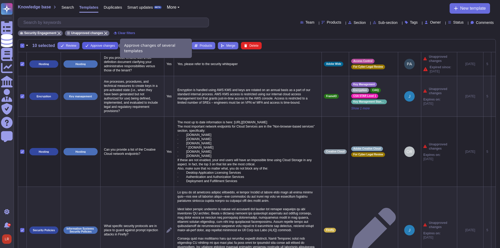
click at [101, 45] on span "Approve changes" at bounding box center [103, 45] width 24 height 3
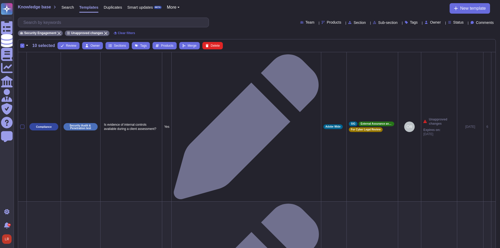
click at [22, 46] on div "-" at bounding box center [22, 46] width 4 height 4
click at [0, 0] on input "-" at bounding box center [0, 0] width 0 height 0
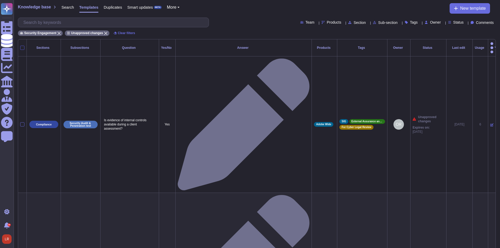
click at [22, 46] on div at bounding box center [22, 48] width 4 height 4
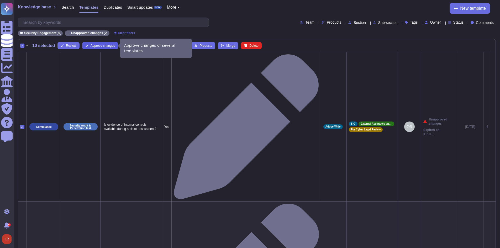
click at [96, 44] on span "Approve changes" at bounding box center [103, 45] width 24 height 3
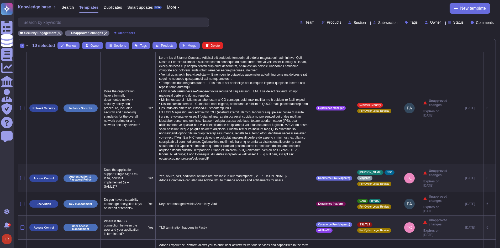
click at [22, 45] on div "-" at bounding box center [22, 46] width 4 height 4
click at [0, 0] on input "-" at bounding box center [0, 0] width 0 height 0
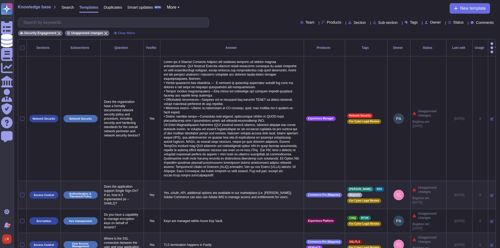
click at [22, 46] on div at bounding box center [22, 48] width 4 height 4
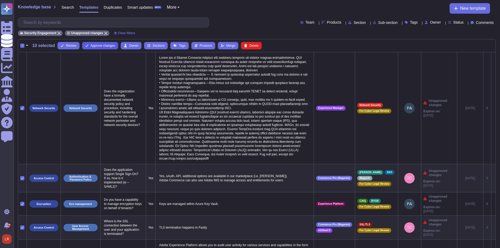
click at [103, 46] on span "Approve changes" at bounding box center [103, 45] width 24 height 3
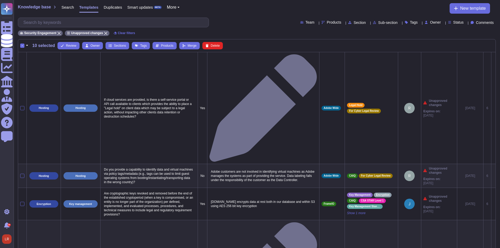
click at [22, 45] on div "-" at bounding box center [22, 46] width 4 height 4
click at [0, 0] on input "-" at bounding box center [0, 0] width 0 height 0
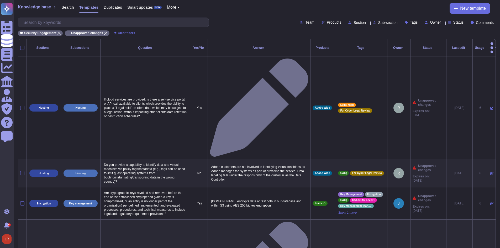
click at [22, 46] on div at bounding box center [22, 48] width 4 height 4
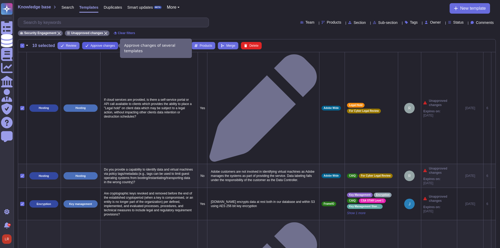
click at [98, 46] on span "Approve changes" at bounding box center [103, 45] width 24 height 3
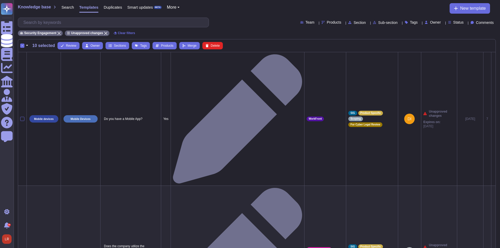
click at [22, 46] on div "-" at bounding box center [22, 46] width 4 height 4
click at [0, 0] on input "-" at bounding box center [0, 0] width 0 height 0
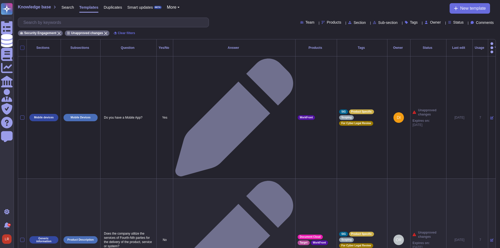
click at [22, 46] on div at bounding box center [22, 48] width 4 height 4
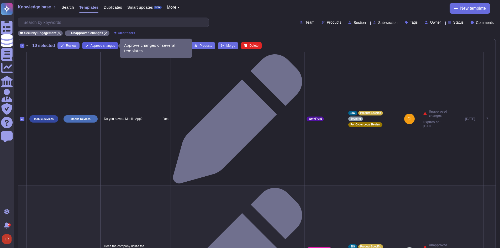
click at [104, 46] on span "Approve changes" at bounding box center [103, 45] width 24 height 3
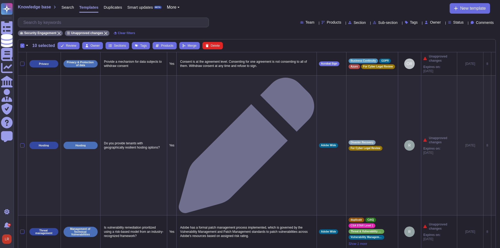
click at [23, 46] on div "-" at bounding box center [22, 46] width 4 height 4
click at [0, 0] on input "-" at bounding box center [0, 0] width 0 height 0
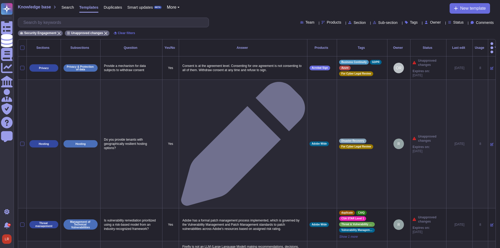
click at [23, 46] on div at bounding box center [22, 48] width 4 height 4
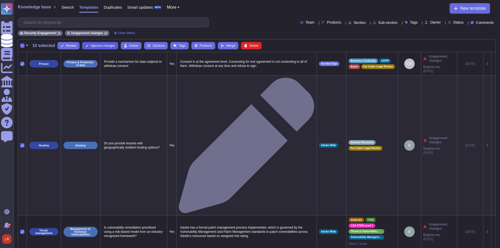
click at [96, 46] on span "Approve changes" at bounding box center [103, 45] width 24 height 3
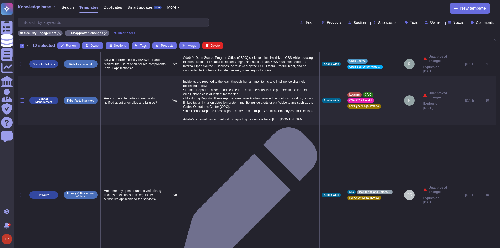
click at [22, 46] on div "-" at bounding box center [22, 46] width 4 height 4
click at [0, 0] on input "-" at bounding box center [0, 0] width 0 height 0
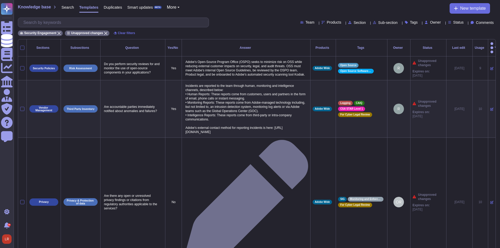
click at [22, 46] on div at bounding box center [22, 48] width 4 height 4
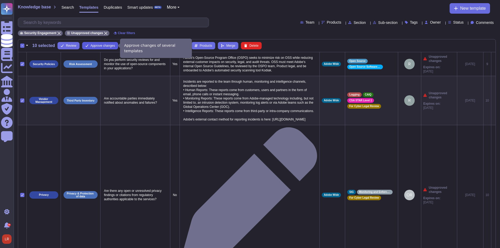
click at [99, 45] on span "Approve changes" at bounding box center [103, 45] width 24 height 3
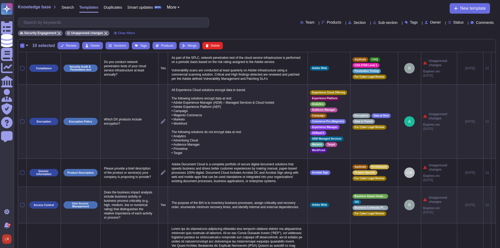
click at [20, 46] on div "-" at bounding box center [22, 46] width 4 height 4
click at [0, 0] on input "-" at bounding box center [0, 0] width 0 height 0
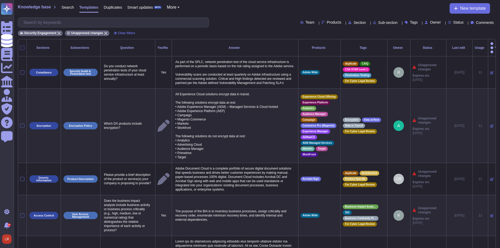
click at [22, 46] on div at bounding box center [22, 48] width 4 height 4
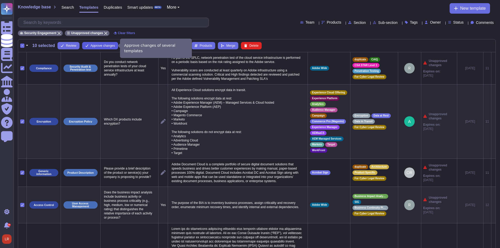
click at [97, 43] on button "Approve changes" at bounding box center [100, 45] width 36 height 7
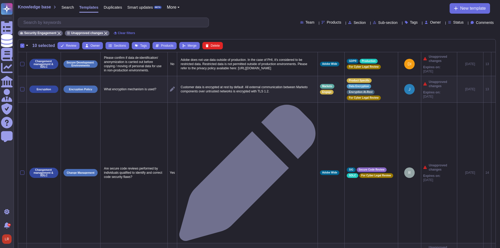
click at [23, 46] on div "-" at bounding box center [22, 46] width 4 height 4
click at [0, 0] on input "-" at bounding box center [0, 0] width 0 height 0
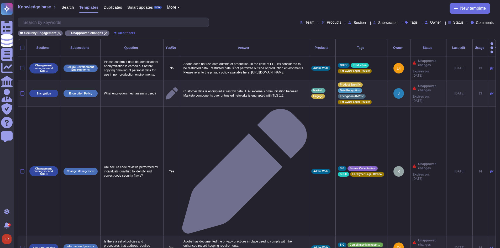
click at [23, 46] on div at bounding box center [22, 48] width 4 height 4
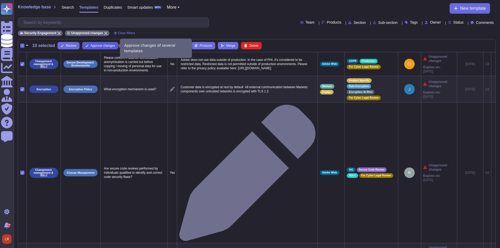
click at [91, 44] on span "Approve changes" at bounding box center [103, 45] width 24 height 3
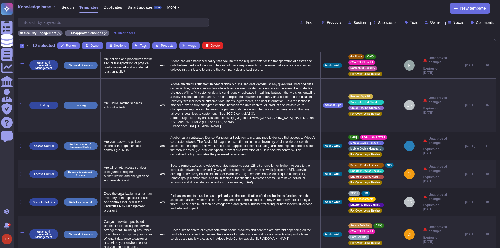
click at [23, 46] on div "-" at bounding box center [22, 46] width 4 height 4
click at [0, 0] on input "-" at bounding box center [0, 0] width 0 height 0
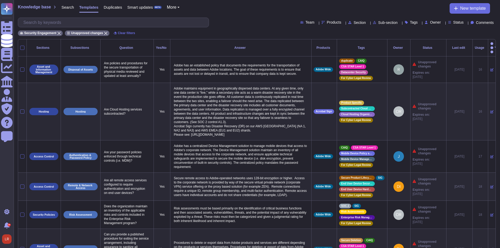
click at [23, 46] on div at bounding box center [22, 48] width 4 height 4
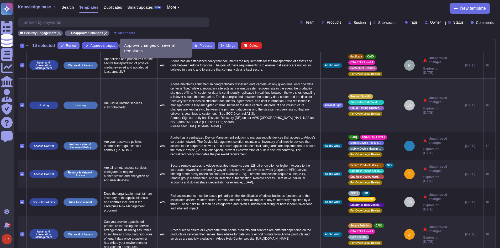
click at [99, 46] on span "Approve changes" at bounding box center [103, 45] width 24 height 3
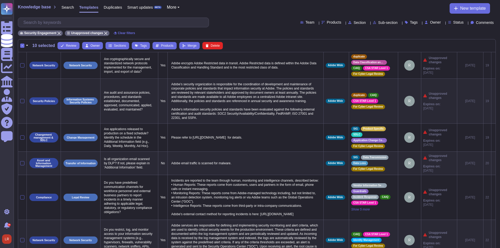
click at [23, 46] on div "-" at bounding box center [22, 46] width 4 height 4
click at [0, 0] on input "-" at bounding box center [0, 0] width 0 height 0
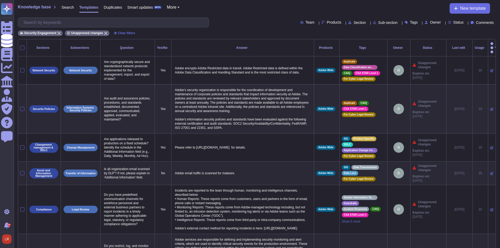
click at [22, 46] on div at bounding box center [22, 48] width 4 height 4
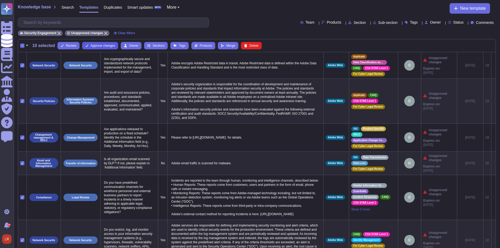
drag, startPoint x: 97, startPoint y: 45, endPoint x: 92, endPoint y: 45, distance: 4.5
click at [97, 45] on span "Approve changes" at bounding box center [103, 45] width 24 height 3
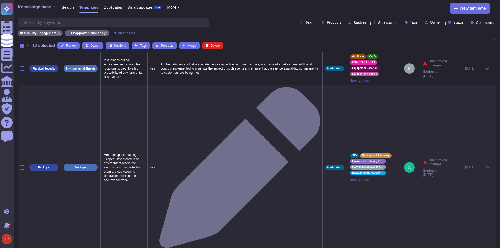
click at [23, 45] on div "-" at bounding box center [22, 46] width 4 height 4
click at [0, 0] on input "-" at bounding box center [0, 0] width 0 height 0
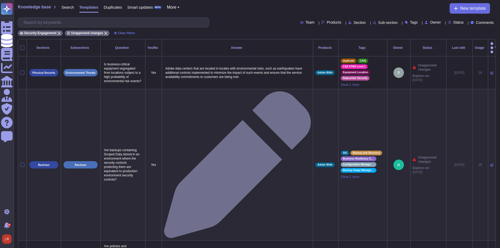
click at [23, 46] on div at bounding box center [22, 48] width 4 height 4
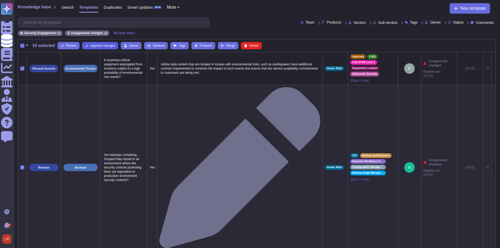
click at [94, 43] on button "Approve changes" at bounding box center [100, 45] width 36 height 7
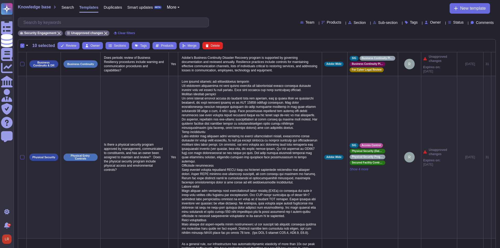
click at [23, 45] on div "-" at bounding box center [22, 46] width 4 height 4
click at [0, 0] on input "-" at bounding box center [0, 0] width 0 height 0
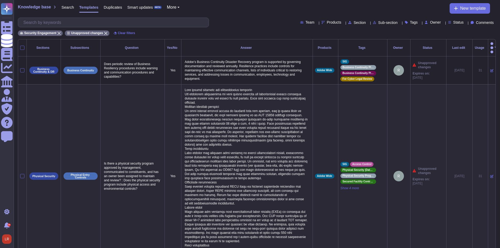
click at [23, 46] on div at bounding box center [22, 48] width 4 height 4
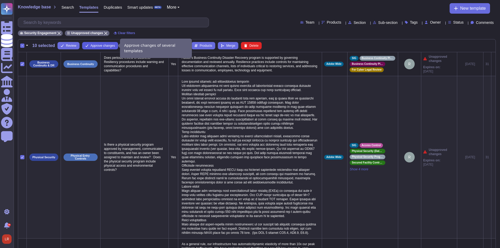
click at [98, 45] on span "Approve changes" at bounding box center [103, 45] width 24 height 3
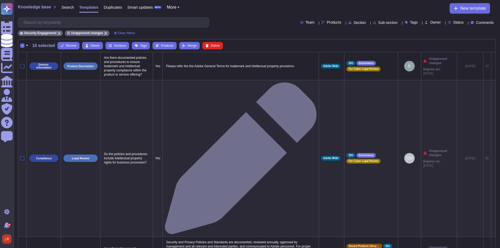
click at [21, 46] on div "-" at bounding box center [22, 46] width 4 height 4
click at [0, 0] on input "-" at bounding box center [0, 0] width 0 height 0
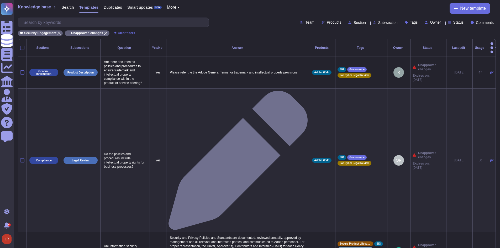
click at [21, 46] on div at bounding box center [22, 48] width 4 height 4
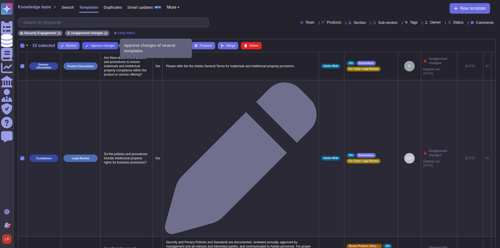
click at [93, 45] on span "Approve changes" at bounding box center [103, 45] width 24 height 3
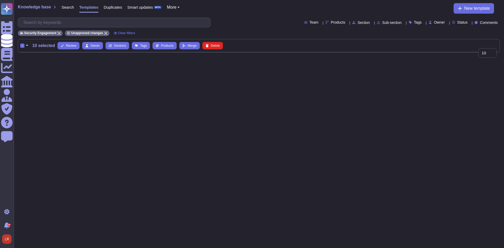
click at [22, 44] on div "-" at bounding box center [22, 46] width 4 height 4
click at [0, 0] on input "-" at bounding box center [0, 0] width 0 height 0
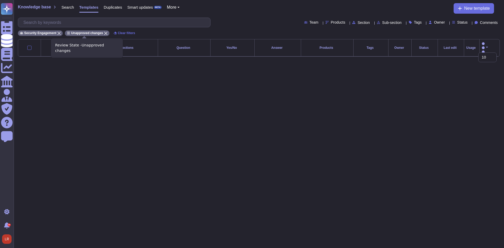
click at [104, 33] on icon at bounding box center [105, 33] width 3 height 3
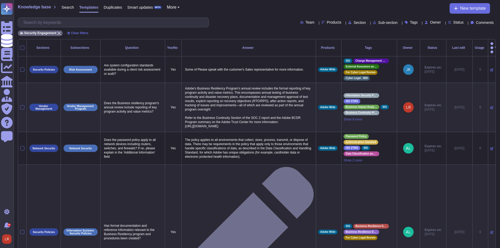
click at [459, 24] on div "Status" at bounding box center [457, 22] width 18 height 4
click at [469, 70] on div "Unapproved changes" at bounding box center [475, 75] width 44 height 12
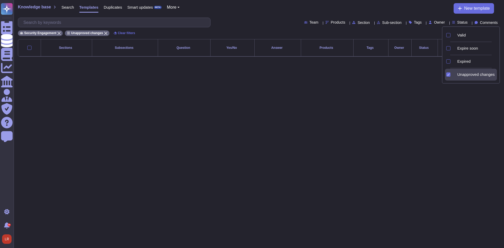
click at [461, 75] on div "Unapproved changes" at bounding box center [476, 74] width 42 height 5
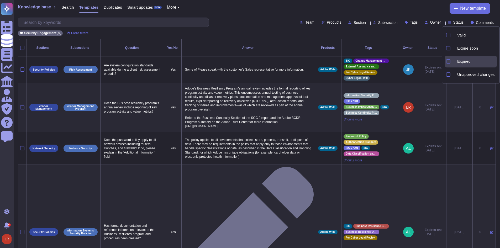
click at [465, 61] on span "Expired" at bounding box center [463, 61] width 13 height 5
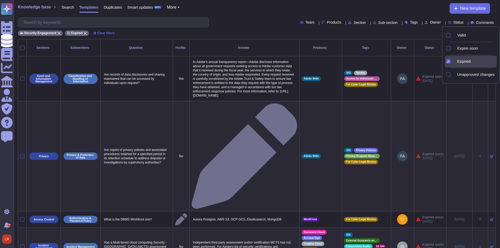
click at [372, 27] on div "Security Engagement Expired Clear filters" at bounding box center [257, 31] width 478 height 9
click at [430, 23] on span "Owner" at bounding box center [435, 22] width 11 height 4
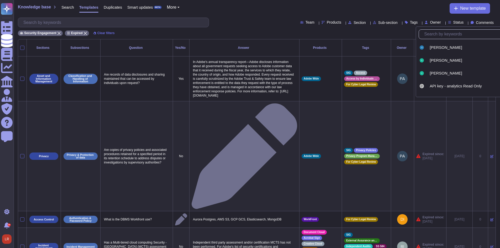
click at [436, 36] on input "text" at bounding box center [470, 34] width 99 height 9
type input "[PERSON_NAME]"
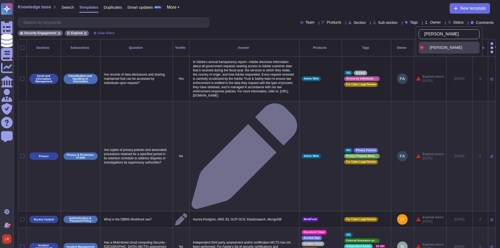
click at [434, 50] on div "[PERSON_NAME]" at bounding box center [449, 48] width 61 height 12
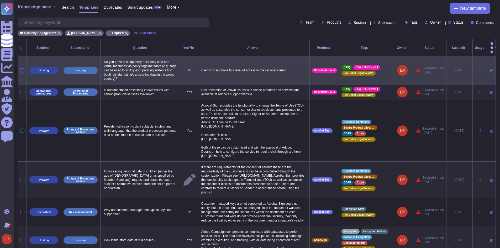
click at [152, 73] on p "Do you provide a capability to identify data and virtual machines via policy ta…" at bounding box center [141, 71] width 76 height 24
click at [490, 69] on icon at bounding box center [491, 70] width 3 height 3
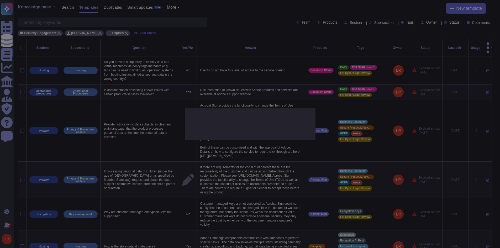
type textarea "Do you provide a capability to identify data and virtual machines via policy ta…"
type textarea "Clients do not have this level of access to the service offering."
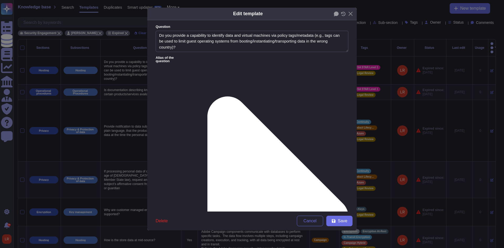
type textarea "Do you provide a capability to identify data and virtual machines via policy ta…"
type textarea "Clients do not have this level of access to the service offering."
click at [196, 56] on icon at bounding box center [267, 217] width 161 height 323
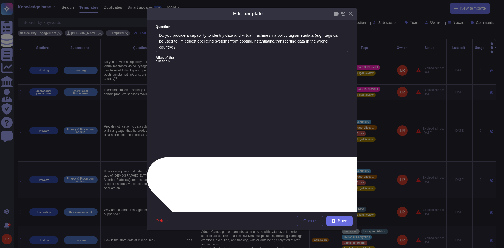
click at [197, 137] on icon at bounding box center [267, 217] width 323 height 161
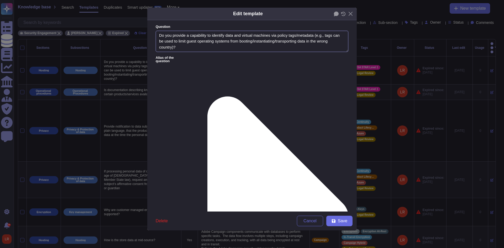
drag, startPoint x: 158, startPoint y: 37, endPoint x: 177, endPoint y: 48, distance: 21.9
click at [177, 48] on textarea "Do you provide a capability to identify data and virtual machines via policy ta…" at bounding box center [252, 42] width 193 height 22
click at [199, 57] on icon at bounding box center [267, 217] width 161 height 323
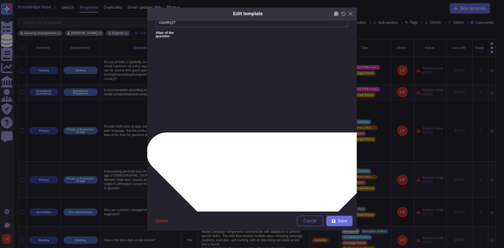
scroll to position [44, 0]
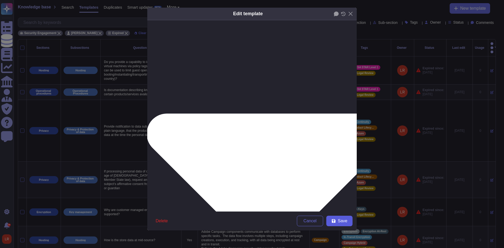
click at [341, 220] on span "Save" at bounding box center [342, 221] width 9 height 4
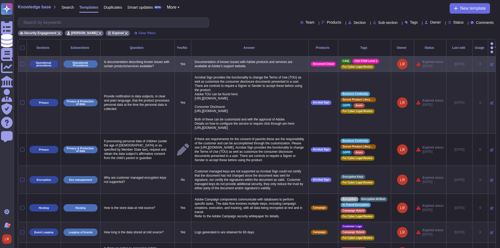
click at [490, 63] on icon at bounding box center [491, 64] width 3 height 3
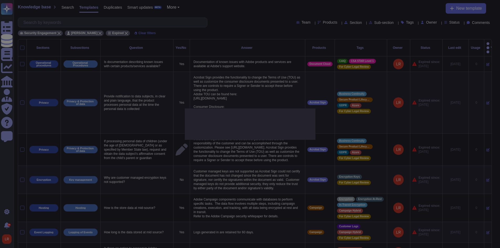
type textarea "Is documentation describing known issues with certain products/services availab…"
type textarea "Documentation of known issues with Adobe products and services are available at…"
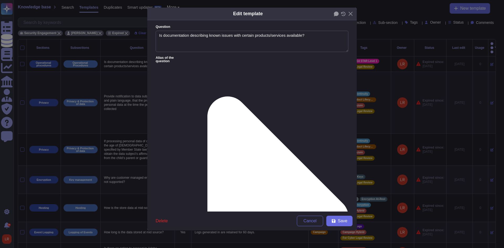
type textarea "Is documentation describing known issues with certain products/services availab…"
type textarea "Documentation of known issues with Adobe products and services are available at…"
click at [342, 13] on icon at bounding box center [343, 14] width 4 height 4
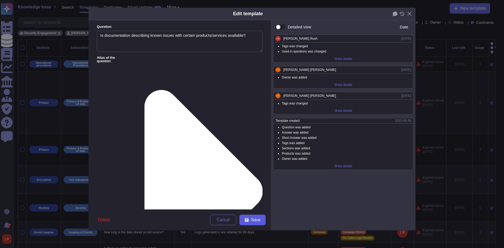
click at [252, 218] on span "Save" at bounding box center [255, 220] width 9 height 4
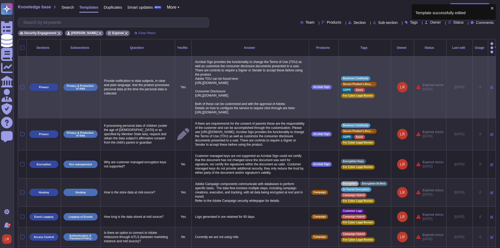
click at [490, 86] on icon at bounding box center [491, 87] width 3 height 3
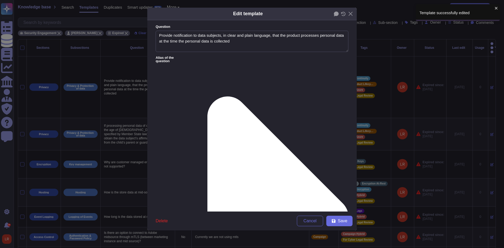
type textarea "Provide notification to data subjects, in clear and plain language, that the pr…"
type textarea "Acrobat Sign provides the functionality to change the Terms of Use (TOU) as wel…"
click at [344, 13] on icon at bounding box center [343, 14] width 5 height 4
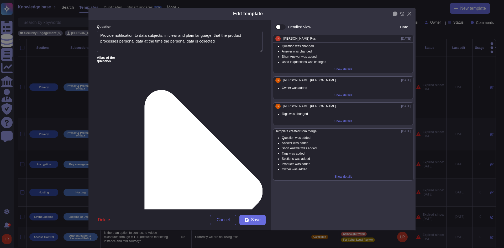
click at [338, 70] on div "Show details" at bounding box center [343, 69] width 22 height 7
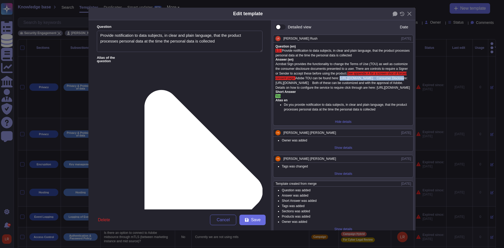
drag, startPoint x: 340, startPoint y: 79, endPoint x: 400, endPoint y: 78, distance: 60.6
click at [400, 78] on span "Adobe TOU can be found here: [URL][DOMAIN_NAME] Consumer Disclosure: [URL][DOMA…" at bounding box center [342, 82] width 134 height 13
copy span "[URL][DOMAIN_NAME]"
drag, startPoint x: 305, startPoint y: 82, endPoint x: 394, endPoint y: 83, distance: 88.7
click at [394, 83] on span "Adobe TOU can be found here: [URL][DOMAIN_NAME] Consumer Disclosure: [URL][DOMA…" at bounding box center [342, 82] width 134 height 13
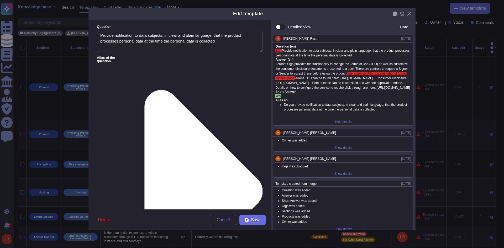
click at [328, 90] on div "Acrobat Sign provides the functionality to change the Terms of Use (TOU) as wel…" at bounding box center [343, 76] width 136 height 28
drag, startPoint x: 332, startPoint y: 93, endPoint x: 332, endPoint y: 96, distance: 3.4
click at [332, 90] on div "Acrobat Sign provides the functionality to change the Terms of Use (TOU) as wel…" at bounding box center [343, 76] width 136 height 28
click at [259, 221] on span "Save" at bounding box center [255, 220] width 9 height 4
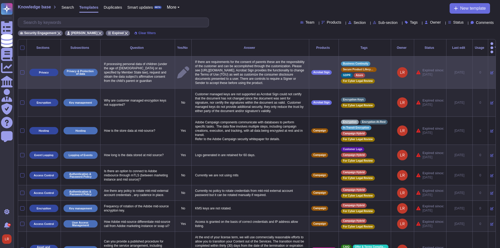
click at [490, 71] on icon at bounding box center [491, 72] width 3 height 3
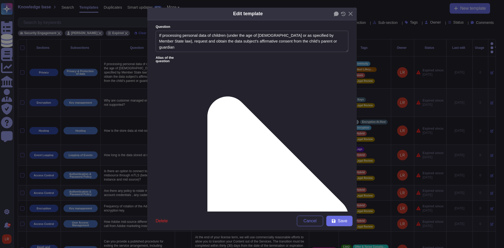
type textarea "If processing personal data of children (under the age of [DEMOGRAPHIC_DATA] or…"
type textarea "If there are requirements for the consent of parents these are the responsibili…"
click at [234, 42] on textarea "If processing personal data of children (under the age of [DEMOGRAPHIC_DATA] or…" at bounding box center [252, 42] width 193 height 22
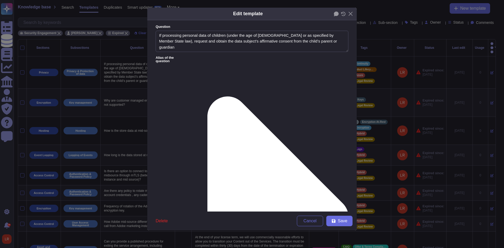
drag, startPoint x: 204, startPoint y: 76, endPoint x: 267, endPoint y: 82, distance: 62.5
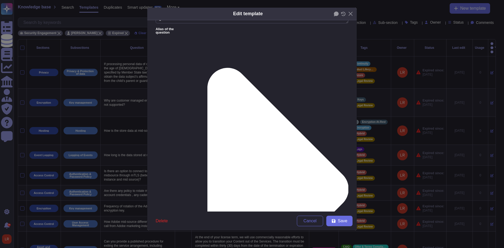
scroll to position [41, 0]
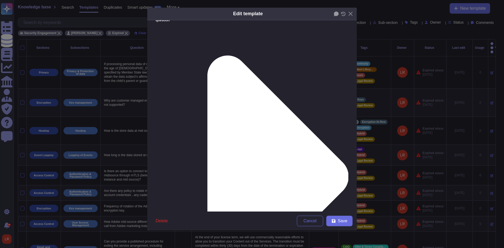
click at [340, 222] on span "Save" at bounding box center [342, 221] width 9 height 4
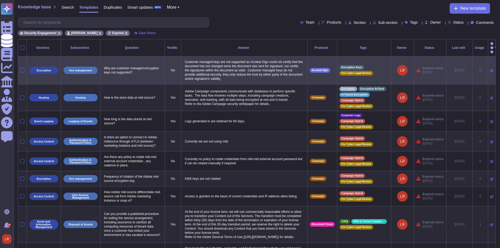
click at [490, 69] on icon at bounding box center [491, 70] width 3 height 3
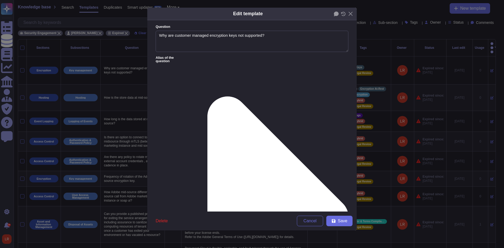
type textarea "Why are customer managed encryption keys not supported?"
type textarea "Customer managed keys are not supported as Acrobat Sign could not certify that …"
click at [198, 57] on icon at bounding box center [267, 217] width 161 height 323
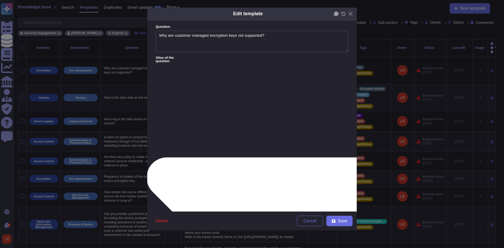
click at [198, 137] on icon at bounding box center [267, 217] width 323 height 161
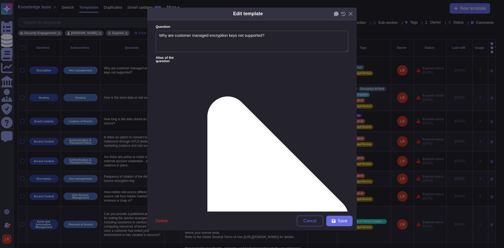
drag, startPoint x: 168, startPoint y: 86, endPoint x: 261, endPoint y: 91, distance: 93.0
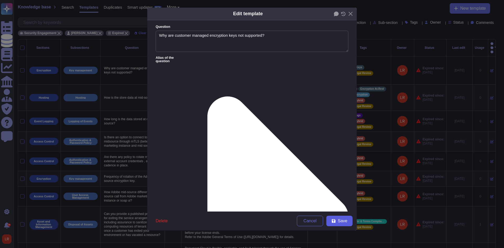
click at [342, 221] on span "Save" at bounding box center [342, 221] width 9 height 4
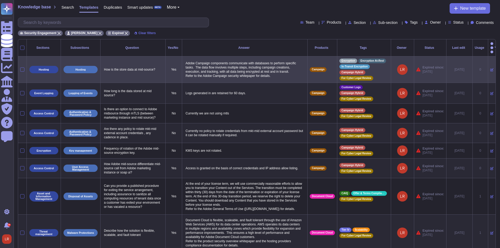
click at [490, 68] on icon at bounding box center [491, 69] width 3 height 3
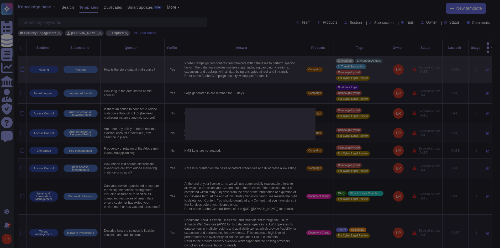
type textarea "How is the store data at mid-source?"
type textarea "Adobe Campaign components communicate with databases to perform specific tasks.…"
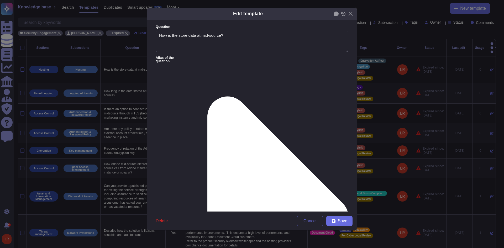
type textarea "How is the store data at mid-source?"
type textarea "Adobe Campaign components communicate with databases to perform specific tasks.…"
click at [198, 57] on icon at bounding box center [267, 217] width 161 height 323
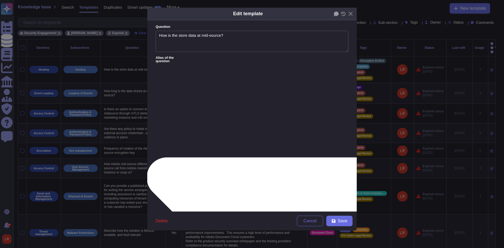
type textarea "Any Encryption for data at rest and if so, details regarding the same"
click at [197, 157] on icon at bounding box center [267, 227] width 242 height 141
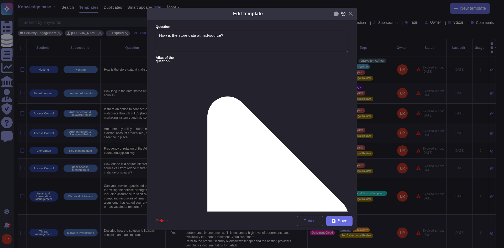
click at [342, 13] on icon at bounding box center [343, 14] width 4 height 4
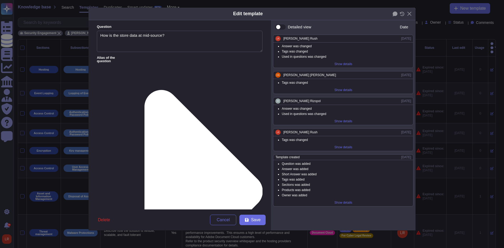
click at [337, 64] on div "Show details" at bounding box center [343, 63] width 22 height 7
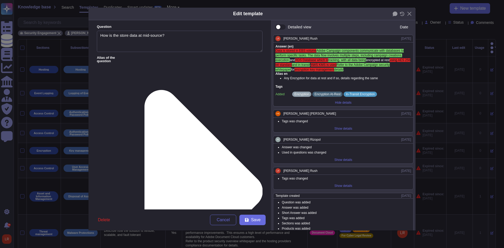
click at [307, 78] on li "Any Encryption for data at rest and if so, details regarding the same" at bounding box center [347, 78] width 127 height 5
click at [404, 13] on icon at bounding box center [402, 14] width 4 height 4
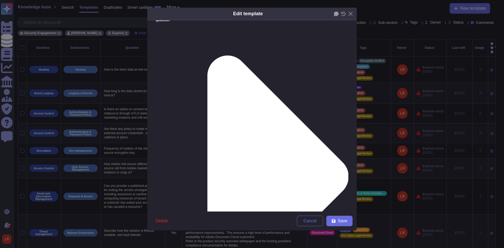
click at [214, 87] on form "Question How is the store data at mid-source? Alias of the question Answer Adob…" at bounding box center [251, 115] width 209 height 191
click at [339, 219] on span "Save" at bounding box center [342, 221] width 9 height 4
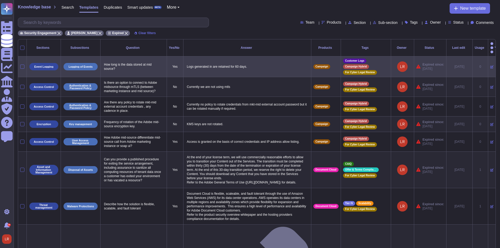
click at [490, 65] on icon at bounding box center [491, 66] width 3 height 3
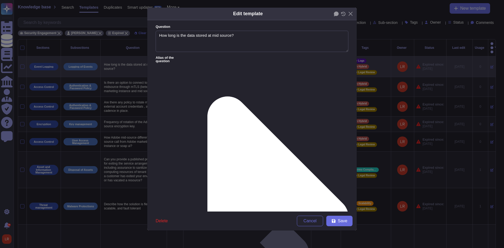
type textarea "How long is the data stored at mid source?"
type textarea "Logs generated in are retained for 60 days."
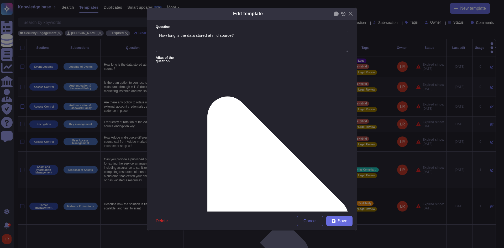
click at [197, 57] on icon at bounding box center [267, 217] width 161 height 323
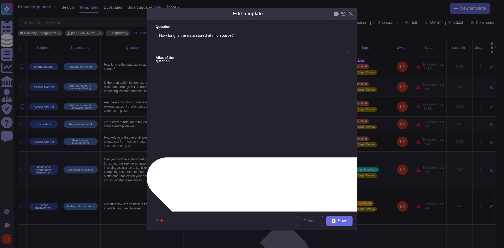
type textarea "How long is the data stored?"
click at [197, 137] on icon at bounding box center [267, 217] width 323 height 161
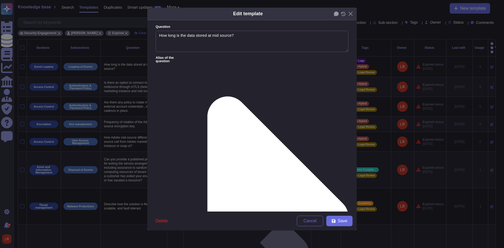
click at [344, 13] on icon at bounding box center [343, 14] width 5 height 4
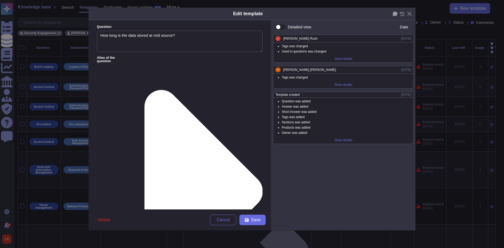
click at [410, 15] on button "Close" at bounding box center [409, 14] width 8 height 8
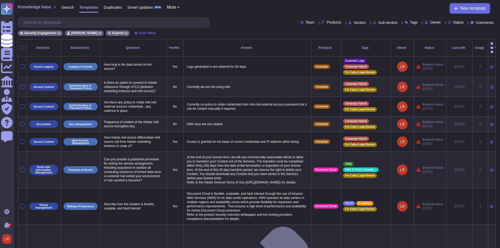
click at [456, 46] on div "Last edit" at bounding box center [459, 47] width 22 height 3
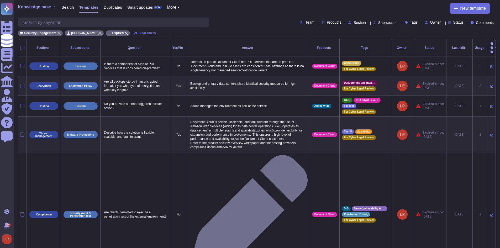
click at [458, 46] on div "Last edit" at bounding box center [459, 47] width 22 height 3
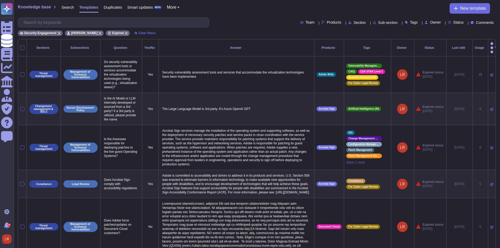
click at [458, 46] on div "Last edit" at bounding box center [459, 47] width 22 height 3
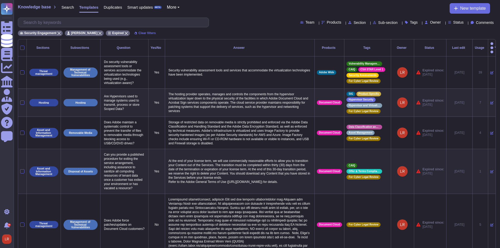
click at [458, 46] on div "Last edit" at bounding box center [459, 47] width 22 height 3
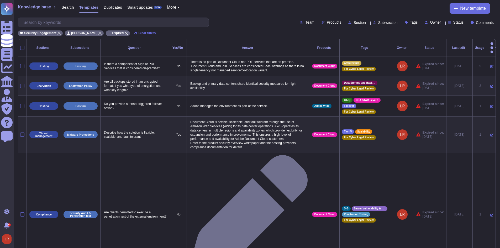
click at [458, 46] on div "Last edit" at bounding box center [459, 47] width 22 height 3
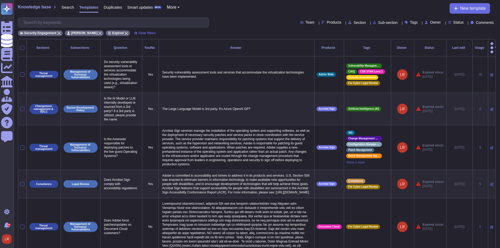
click at [458, 46] on div "Last edit" at bounding box center [459, 47] width 22 height 3
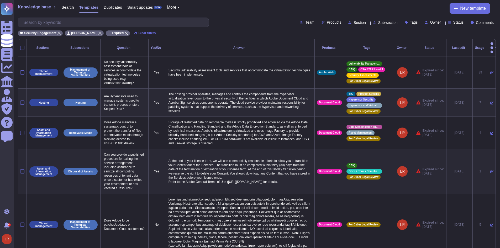
click at [467, 48] on icon at bounding box center [467, 48] width 0 height 0
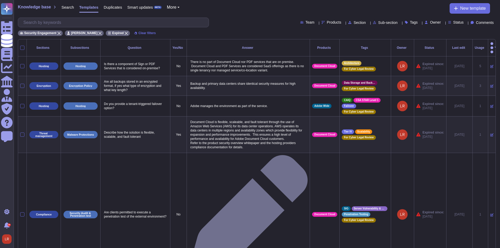
click at [436, 48] on icon at bounding box center [436, 48] width 0 height 0
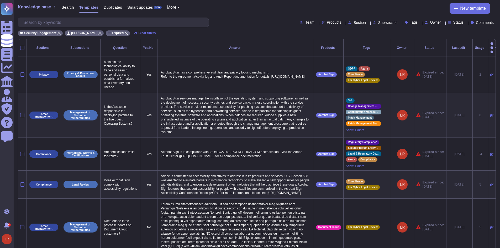
click at [436, 48] on icon at bounding box center [436, 48] width 0 height 0
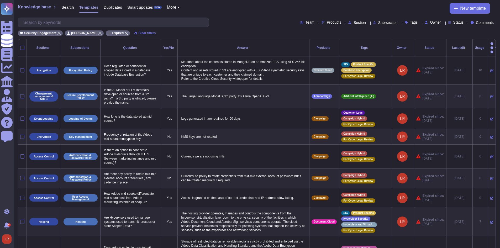
click at [478, 46] on div "Usage" at bounding box center [480, 47] width 11 height 3
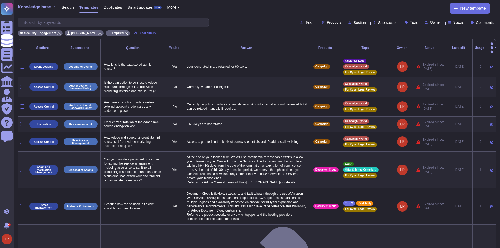
click at [478, 46] on div "Usage" at bounding box center [480, 47] width 11 height 3
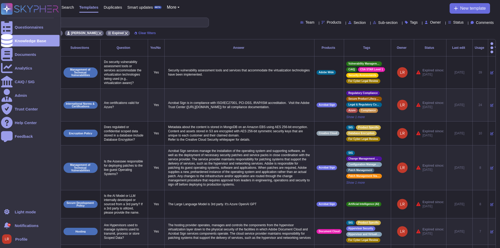
click at [22, 226] on span "Notifications" at bounding box center [27, 226] width 24 height 4
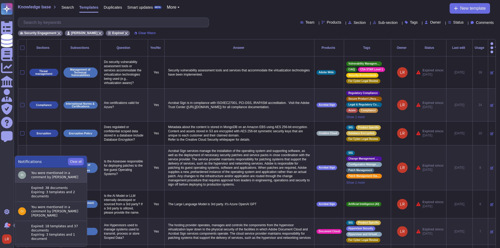
click at [55, 176] on div "You were mentioned in a comment by [PERSON_NAME]" at bounding box center [57, 175] width 52 height 8
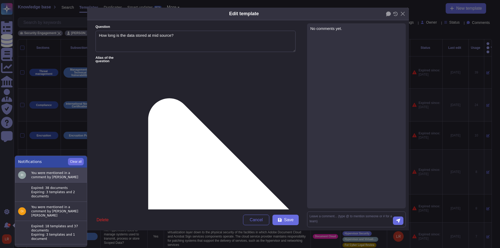
type textarea "How long is the data stored at mid source?"
type textarea "Logs generated in are retained for 60 days."
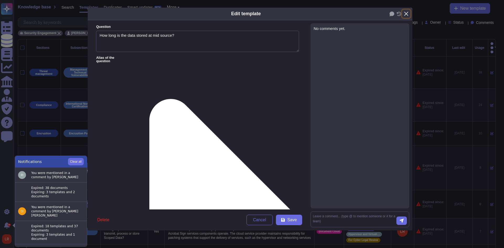
click at [408, 14] on button "Close" at bounding box center [406, 14] width 8 height 8
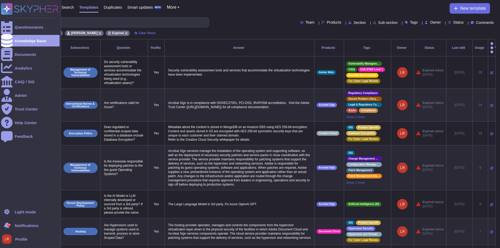
click at [6, 226] on icon at bounding box center [6, 226] width 7 height 8
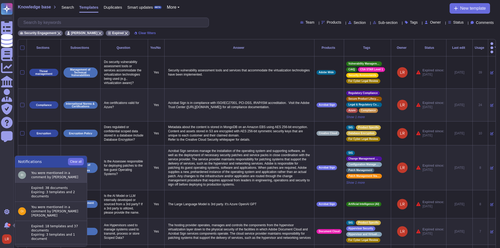
click at [57, 178] on div "You were mentioned in a comment by [PERSON_NAME]" at bounding box center [57, 175] width 52 height 8
click at [55, 177] on div "You were mentioned in a comment by [PERSON_NAME]" at bounding box center [57, 175] width 52 height 8
click at [36, 176] on div "You were mentioned in a comment by [PERSON_NAME]" at bounding box center [57, 175] width 52 height 8
click at [32, 177] on div "You were mentioned in a comment by [PERSON_NAME]" at bounding box center [57, 175] width 52 height 8
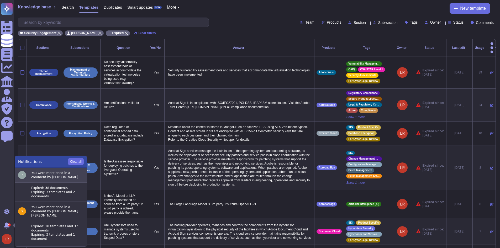
click at [32, 177] on div "You were mentioned in a comment by [PERSON_NAME]" at bounding box center [57, 175] width 52 height 8
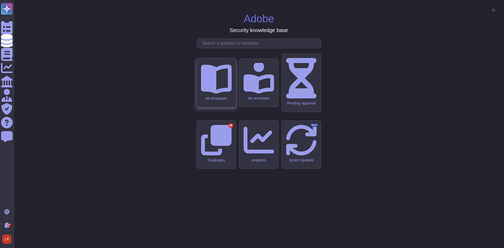
click at [219, 93] on icon at bounding box center [216, 78] width 31 height 31
